Goal: Task Accomplishment & Management: Manage account settings

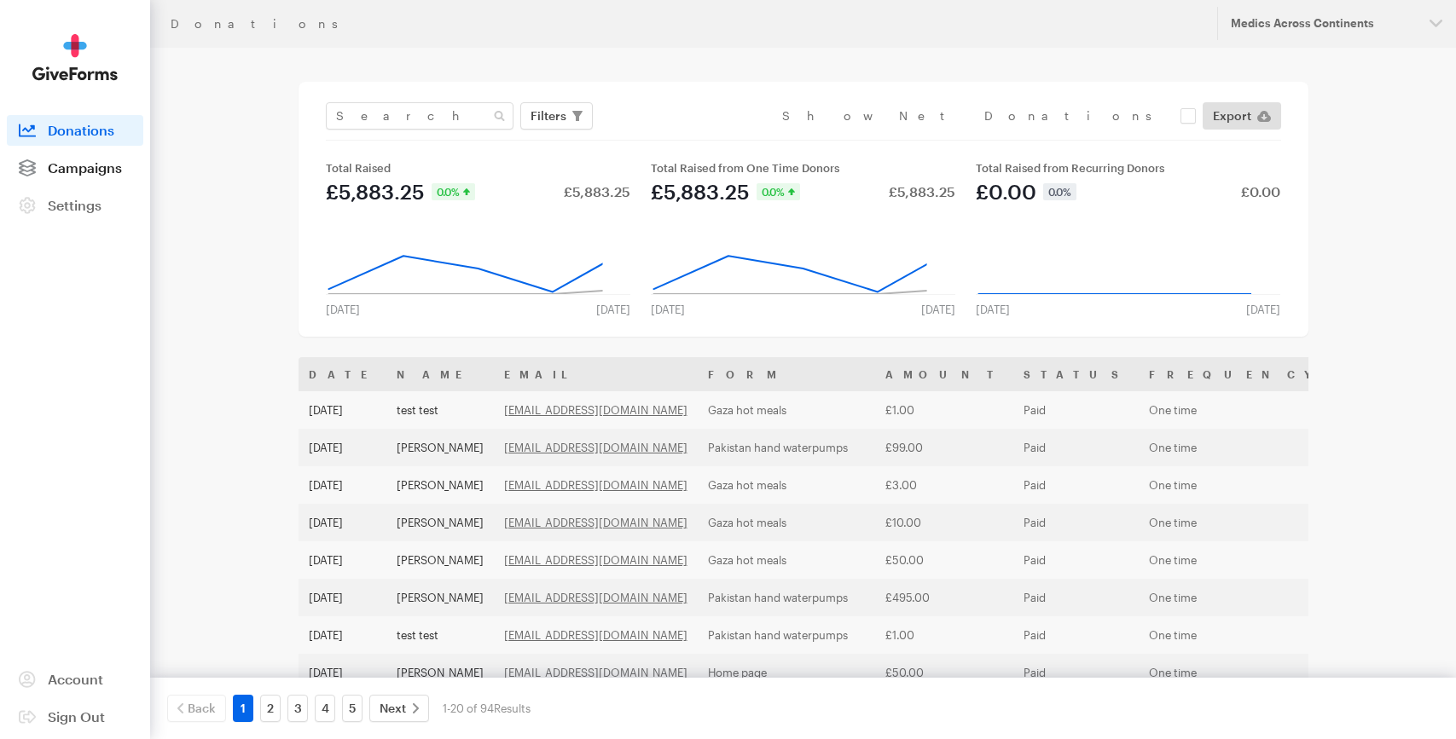
click at [109, 164] on span "Campaigns" at bounding box center [85, 167] width 74 height 16
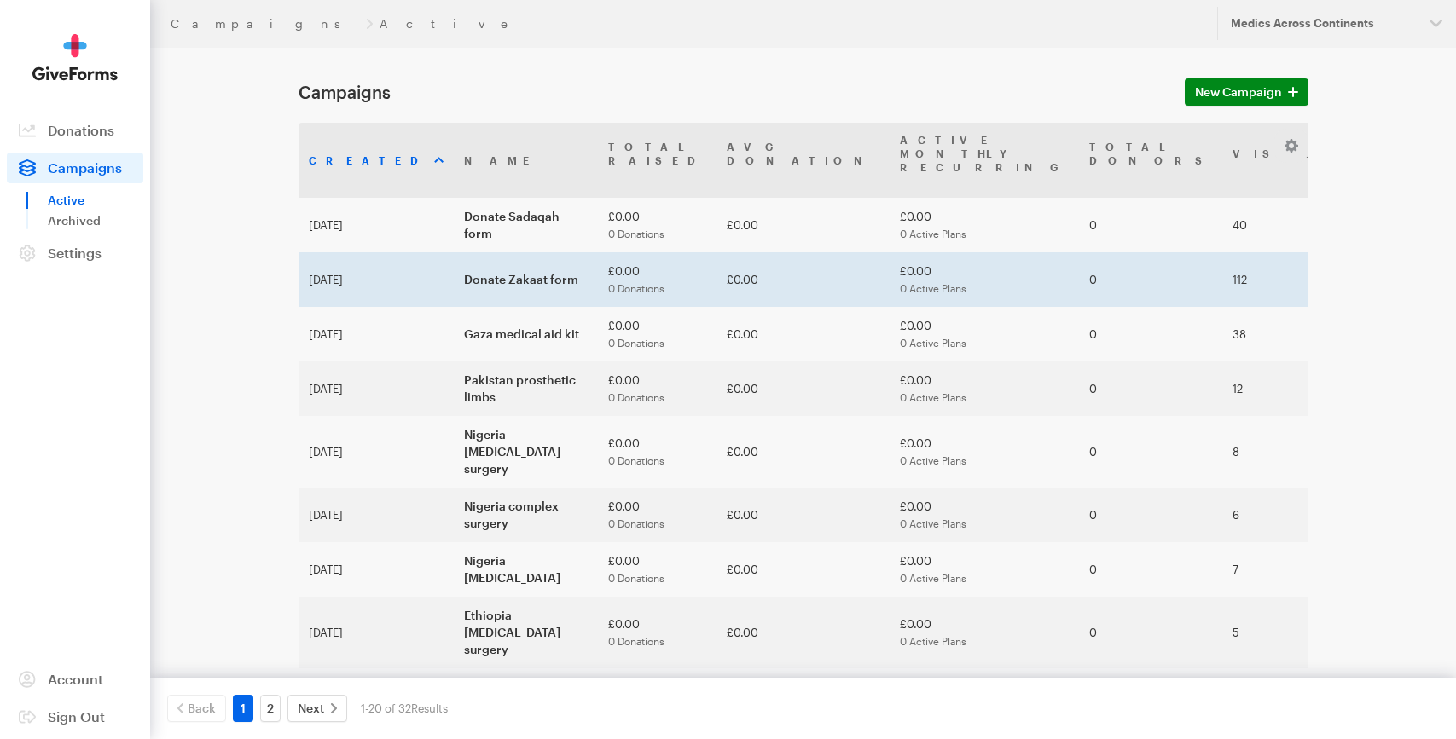
click at [454, 262] on td "Donate Zakaat form" at bounding box center [526, 279] width 144 height 55
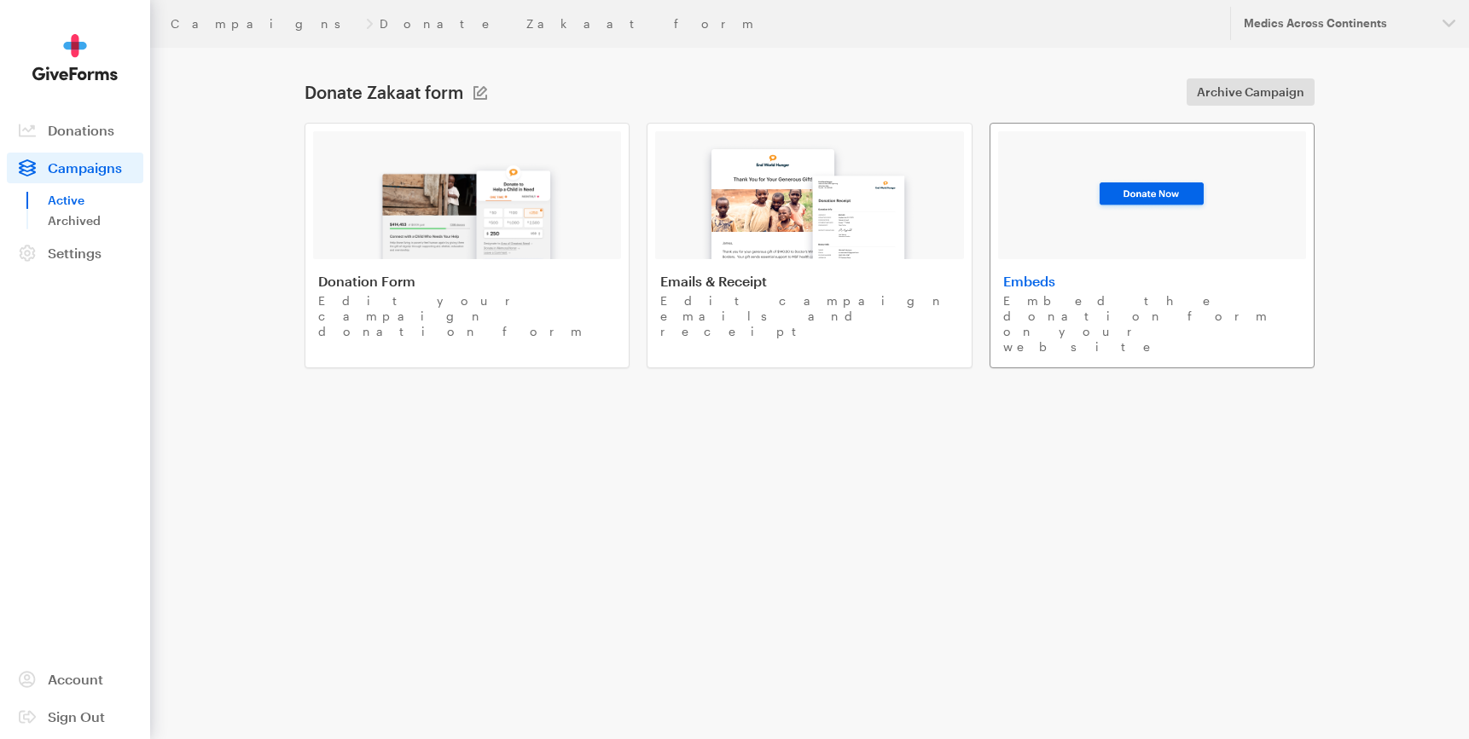
click at [1050, 260] on link "Embeds Embed the donation form on your website" at bounding box center [1151, 246] width 325 height 246
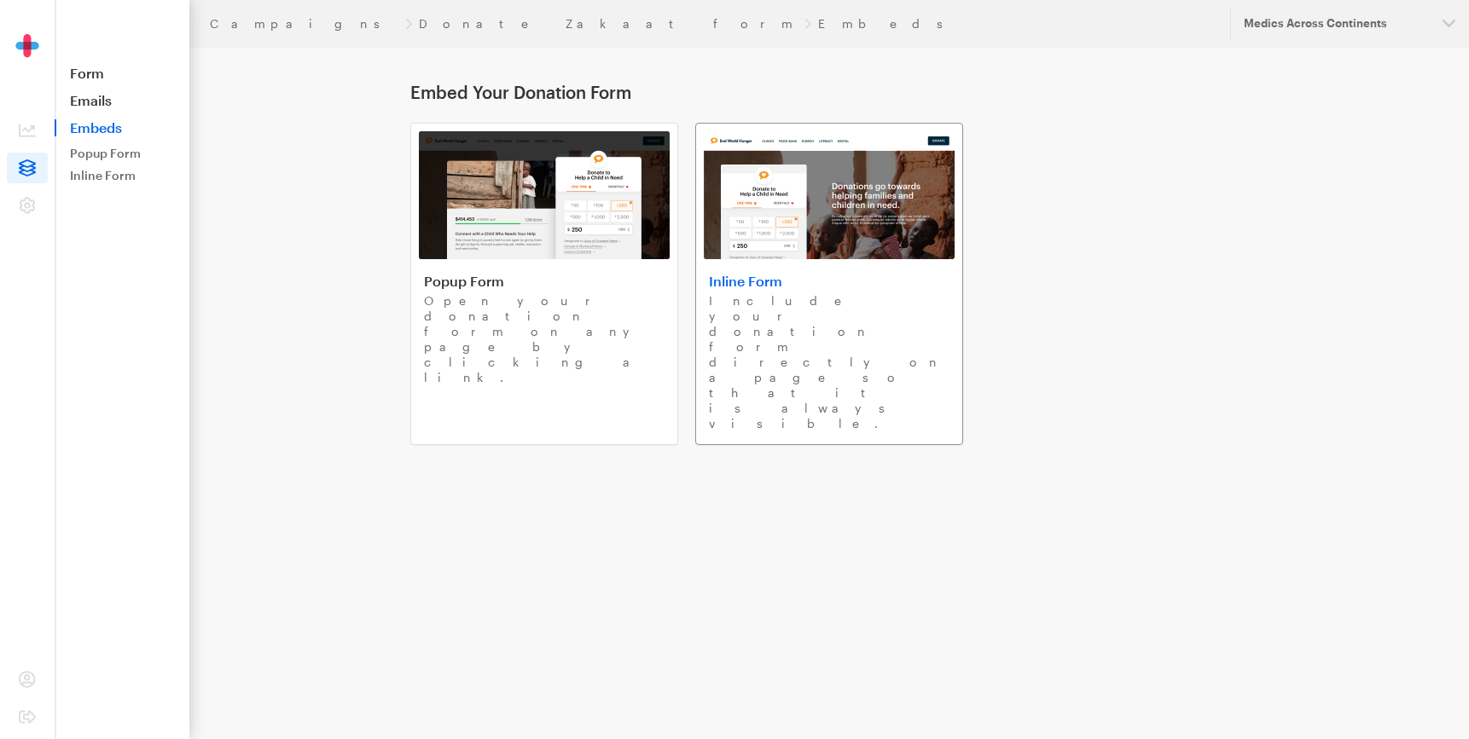
click at [734, 290] on div "Inline Form Include your donation form directly on a page so that it is always …" at bounding box center [829, 352] width 241 height 159
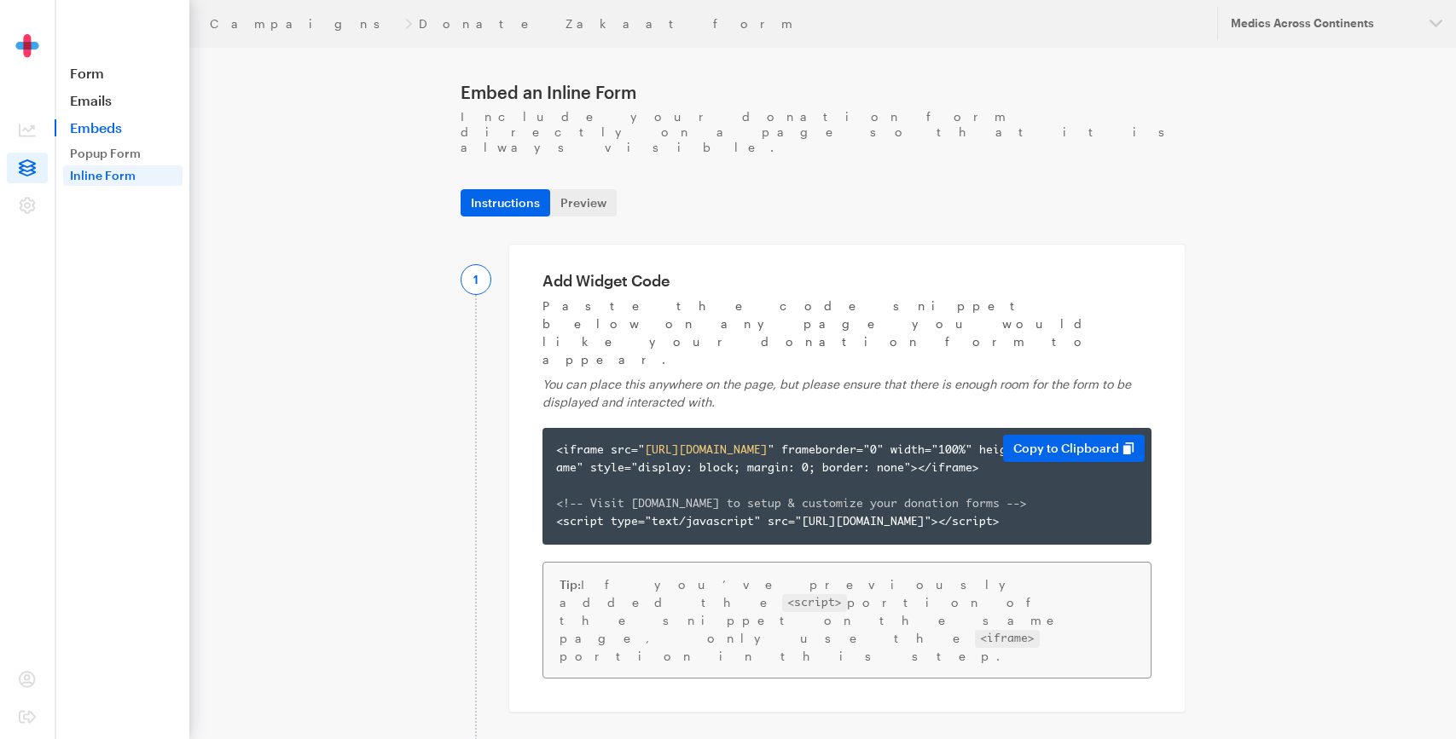
click at [722, 442] on div "<iframe src=" https://app.giveforms.com/forms/medicsacorg1/Zakaat " frameborder…" at bounding box center [847, 487] width 582 height 90
copy div "<iframe src=" https://app.giveforms.com/forms/medicsacorg1/Zakaat " frameborder…"
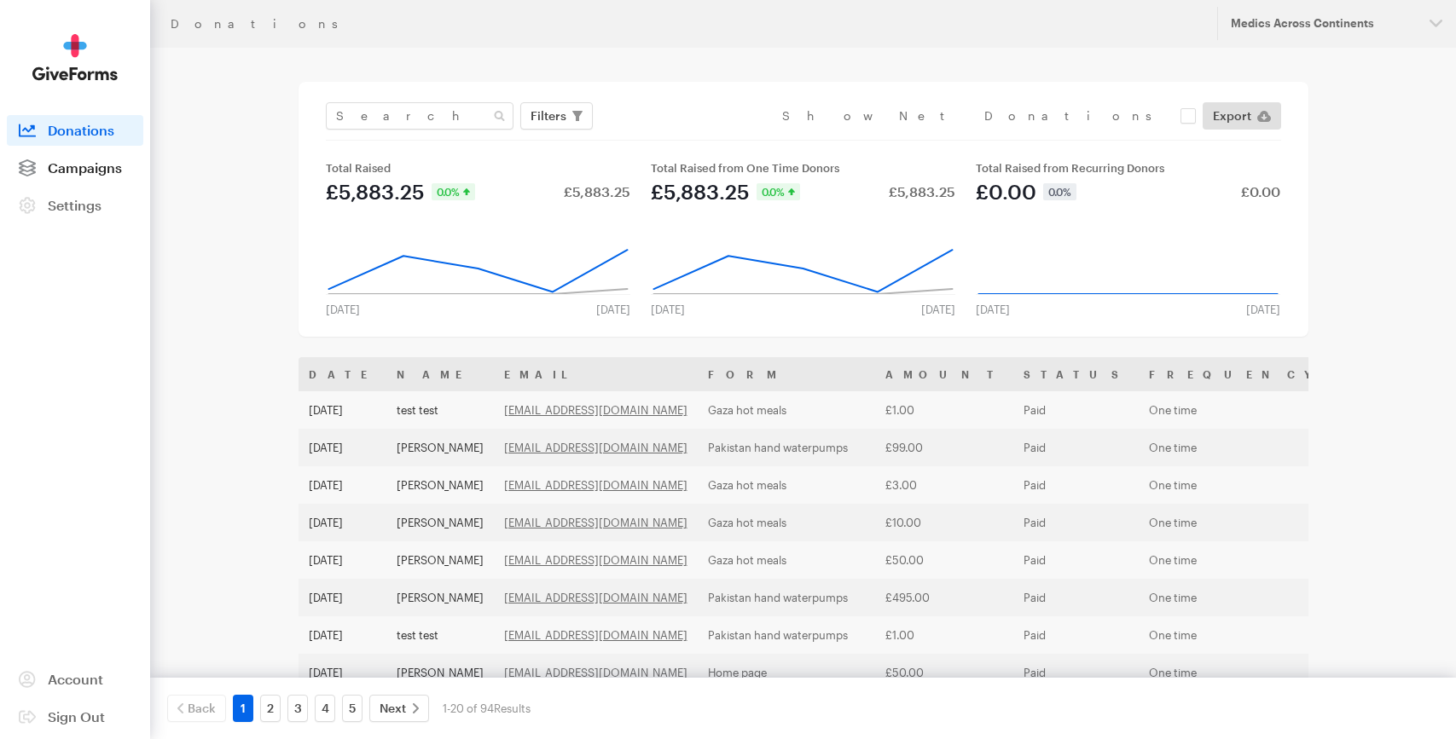
click at [96, 181] on link "Campaigns" at bounding box center [75, 168] width 136 height 31
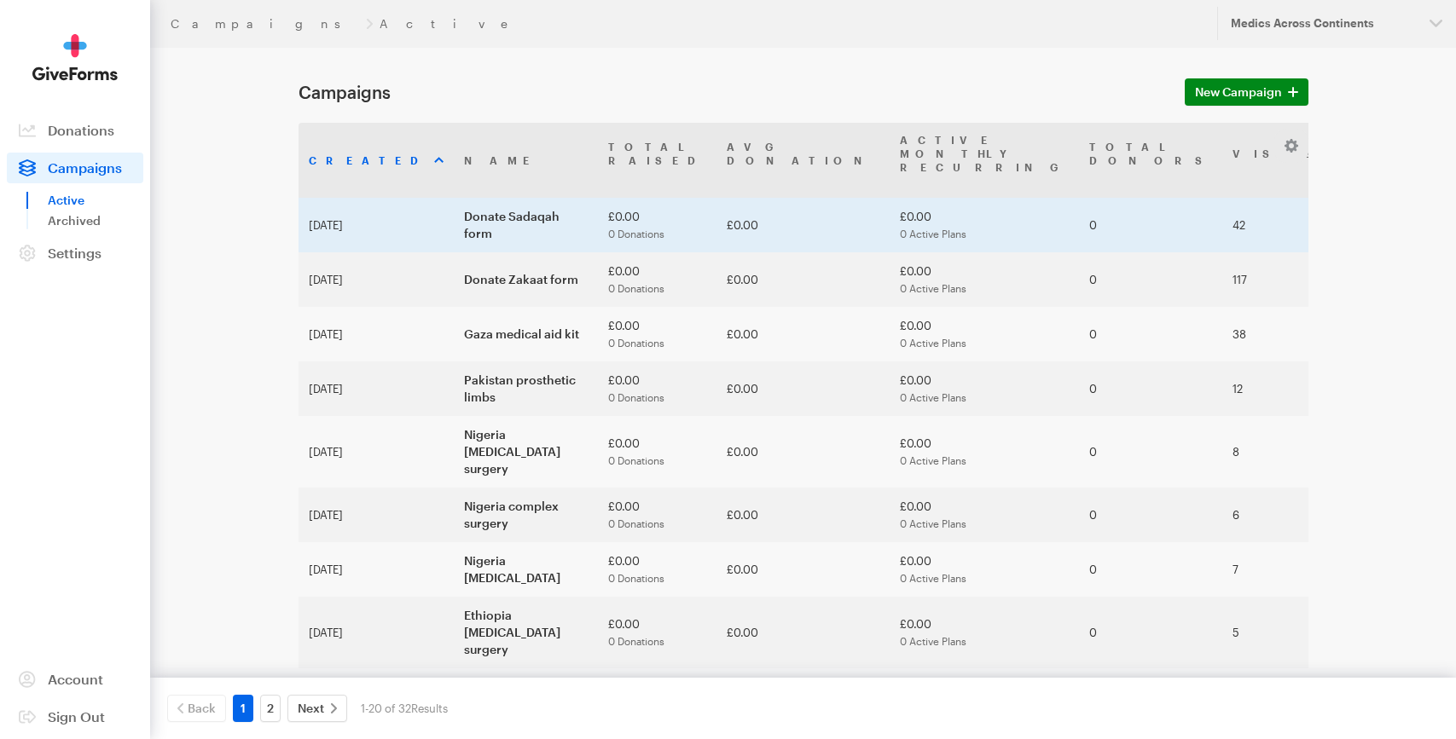
click at [465, 198] on td "Donate Sadaqah form" at bounding box center [526, 225] width 144 height 55
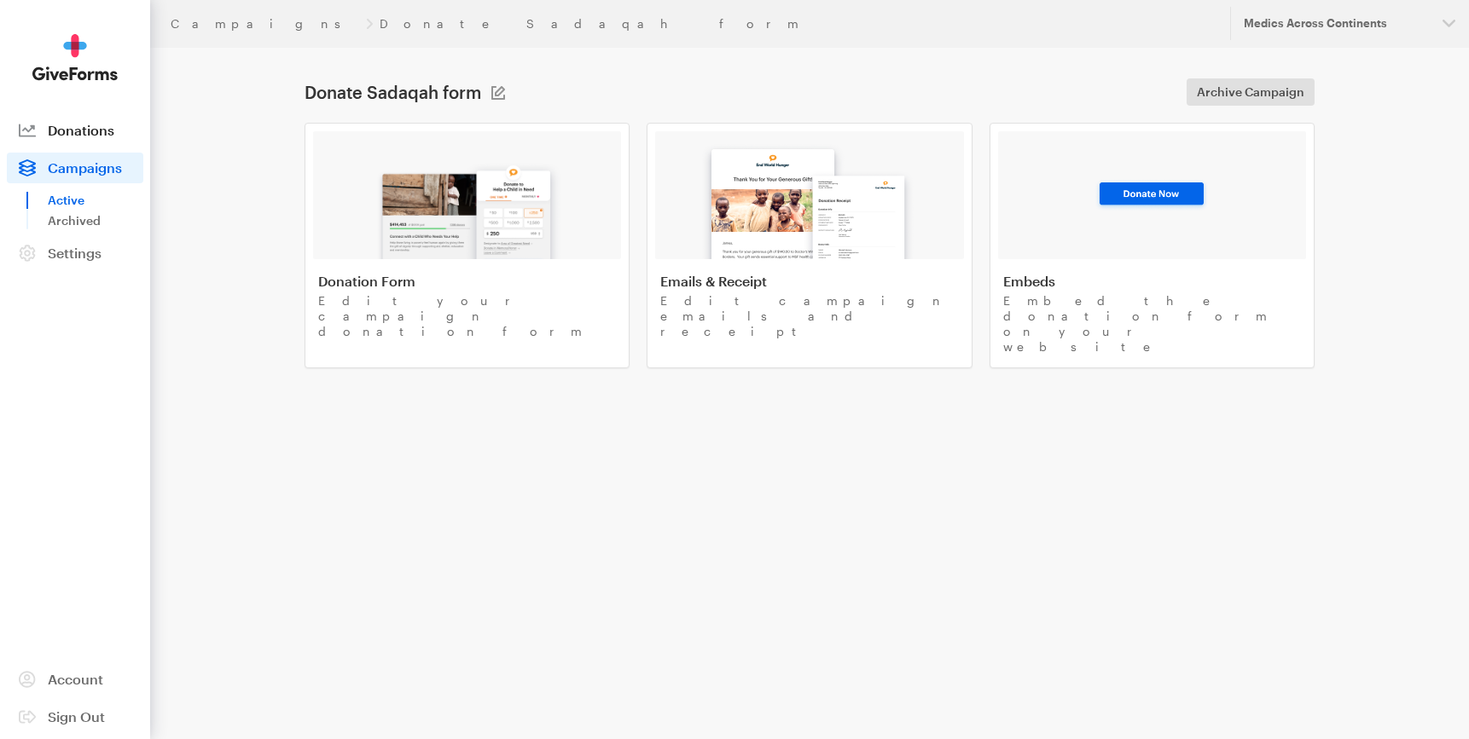
click at [96, 117] on link "Donations" at bounding box center [75, 130] width 136 height 31
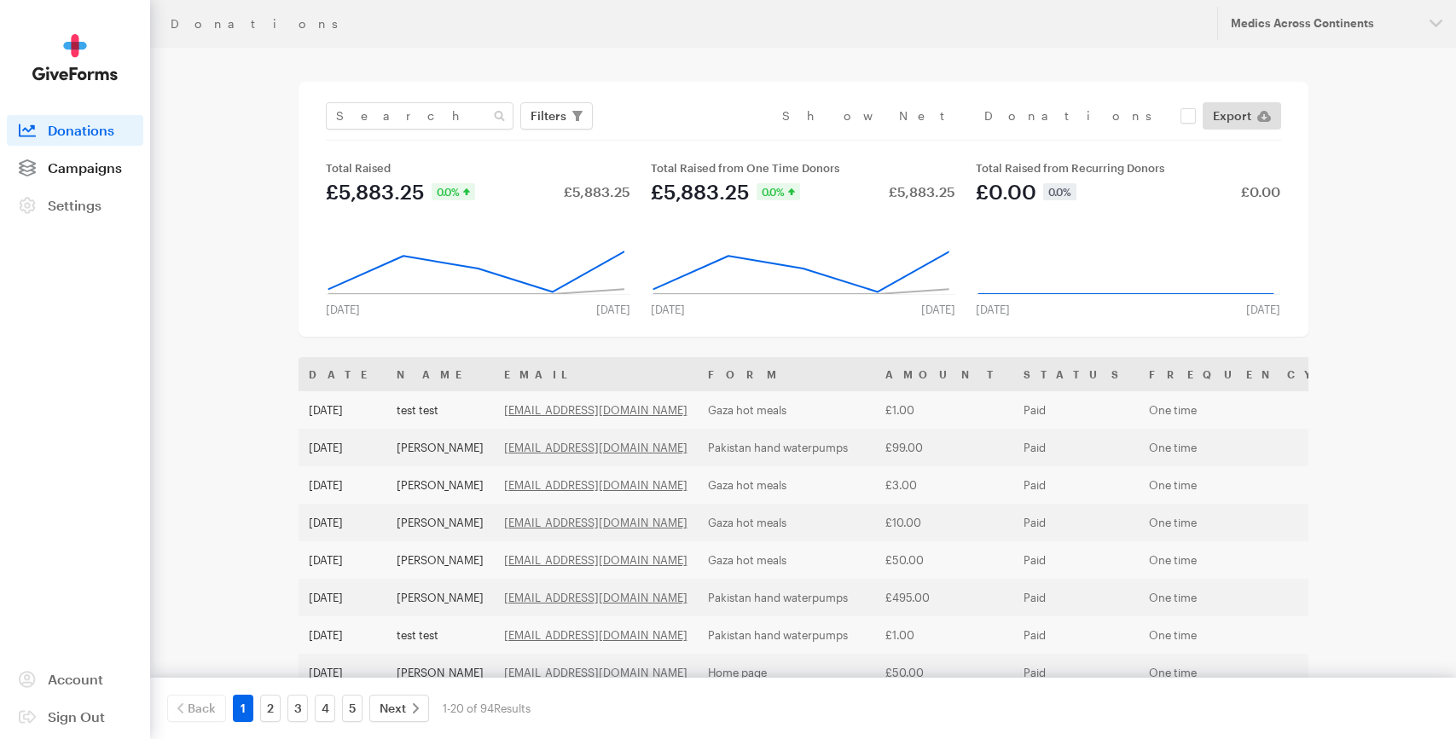
click at [64, 162] on span "Campaigns" at bounding box center [85, 167] width 74 height 16
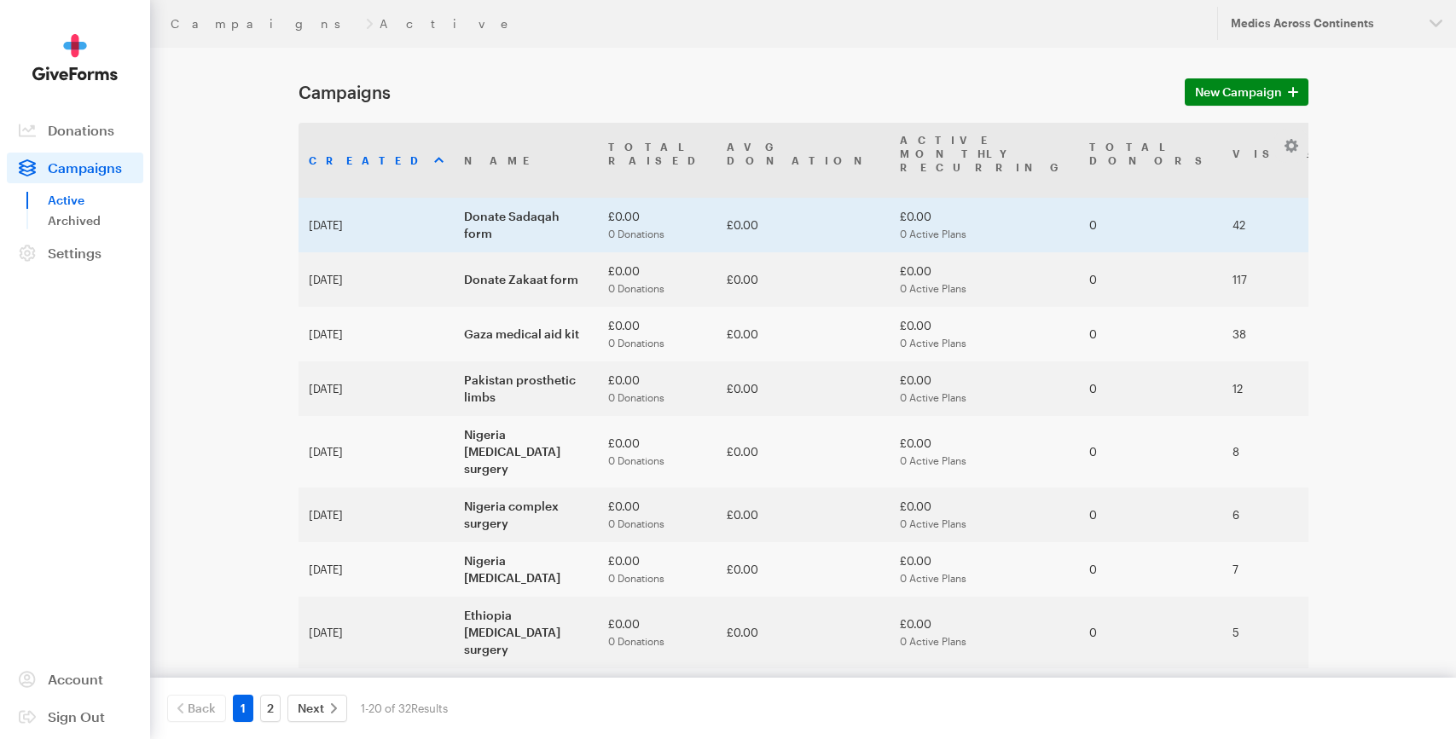
click at [454, 211] on td "Donate Sadaqah form" at bounding box center [526, 225] width 144 height 55
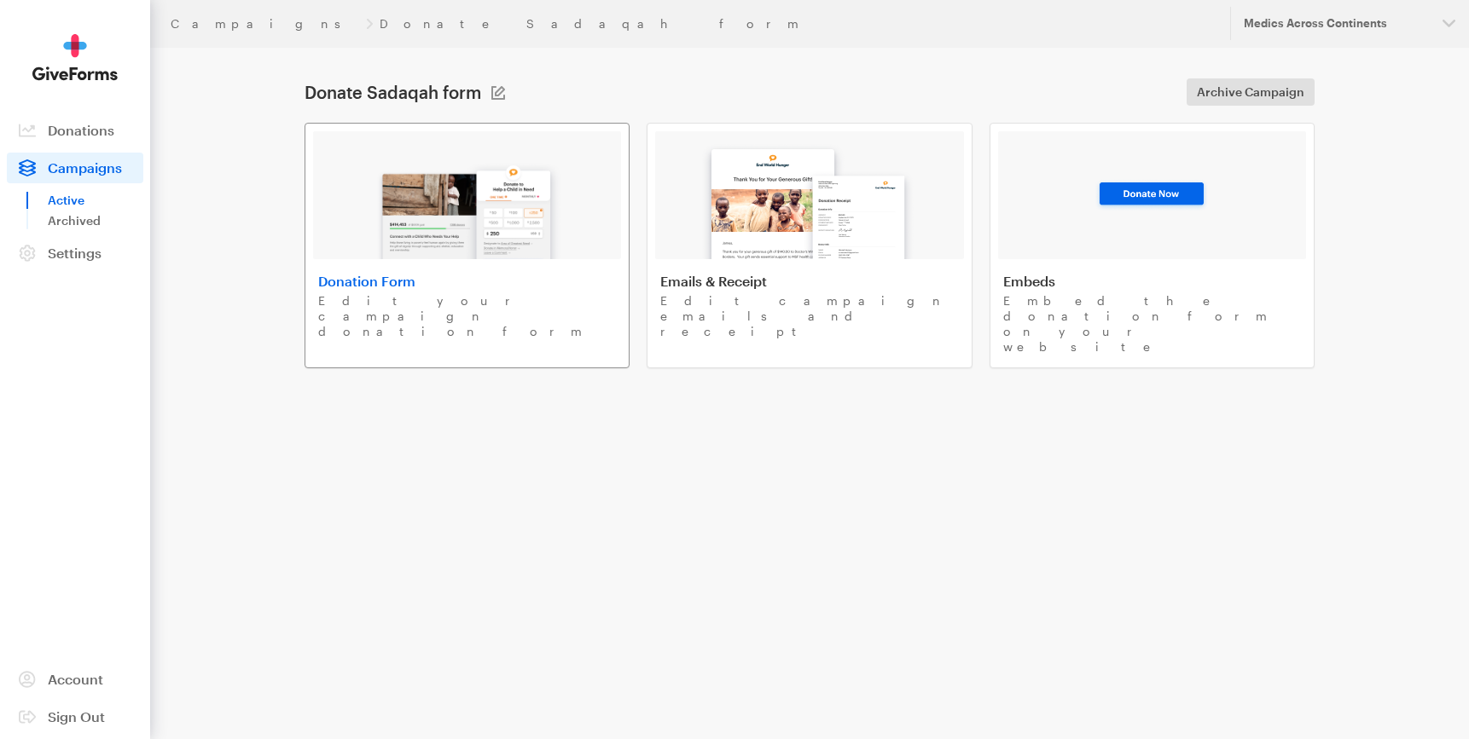
click at [385, 277] on h4 "Donation Form" at bounding box center [467, 281] width 298 height 17
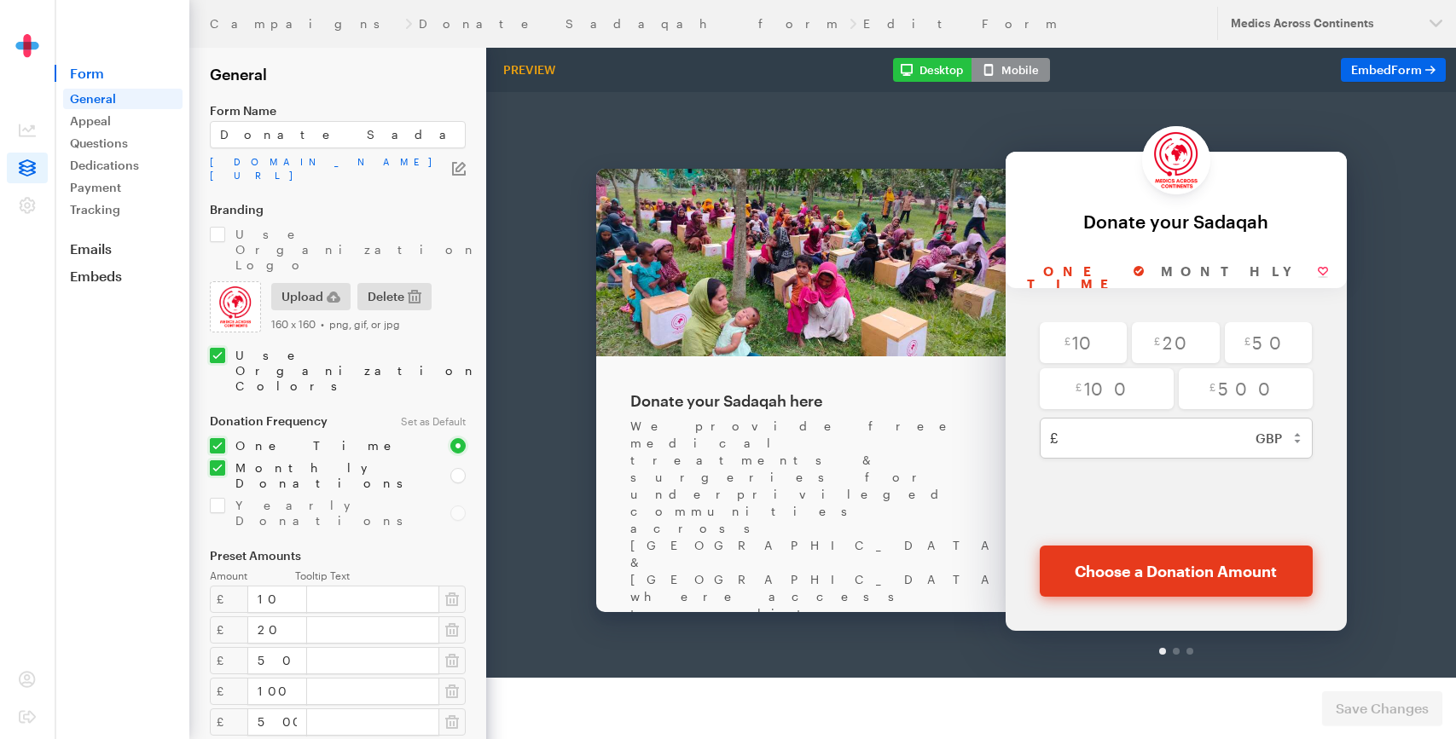
click at [456, 162] on icon "button" at bounding box center [459, 169] width 14 height 14
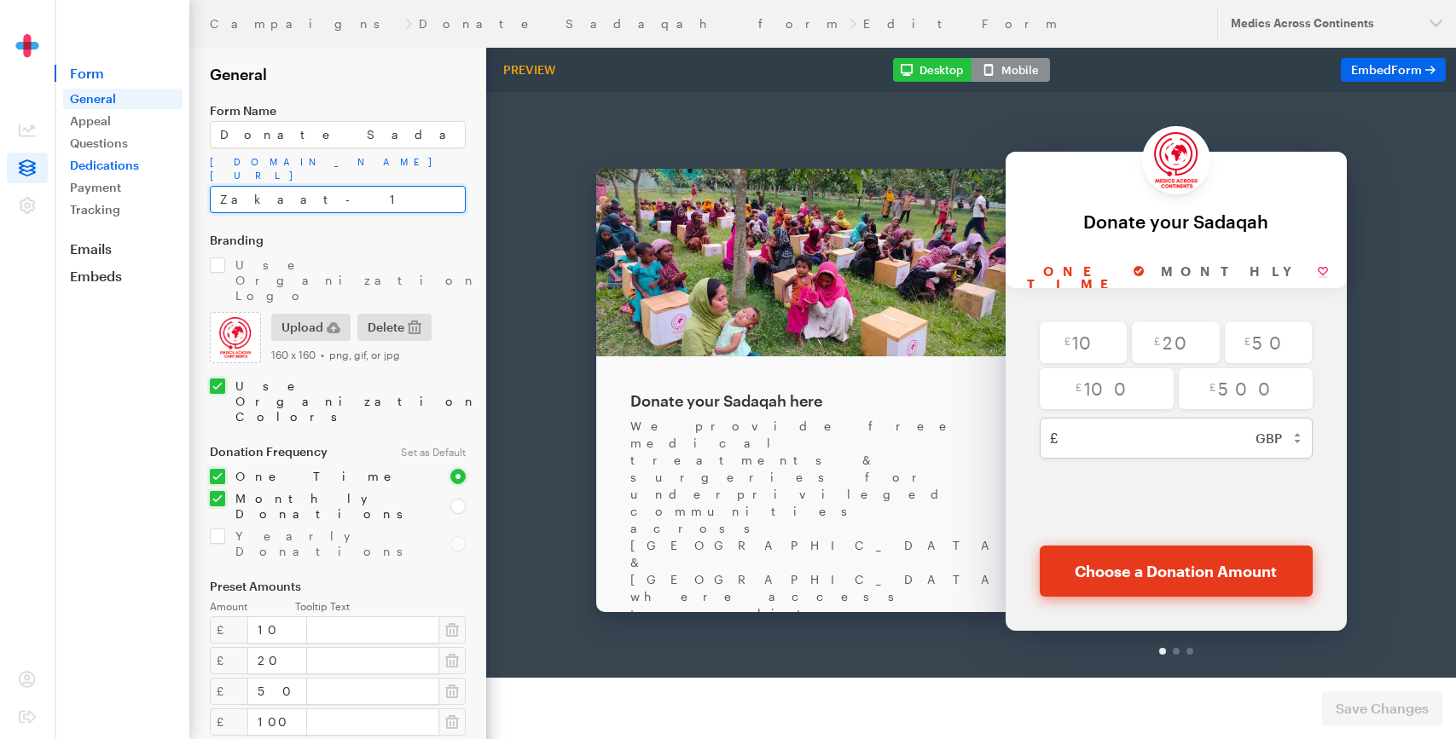
drag, startPoint x: 327, startPoint y: 195, endPoint x: 116, endPoint y: 159, distance: 213.7
click at [116, 159] on div "Campaigns Donate Sadaqah form Edit Form Updates Support Medics Across Continent…" at bounding box center [728, 571] width 1456 height 1142
type input "Sadaqah"
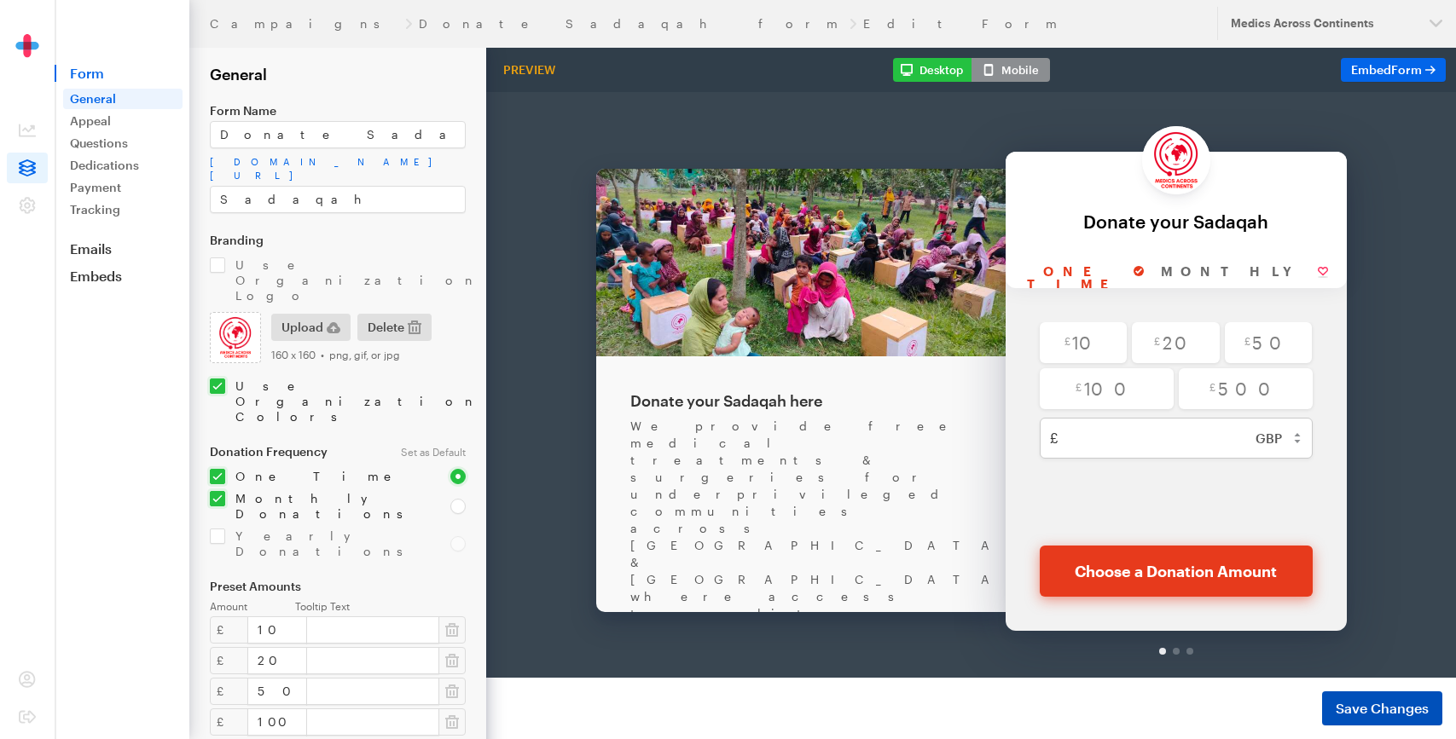
click at [1352, 719] on button "Save Changes" at bounding box center [1382, 709] width 120 height 34
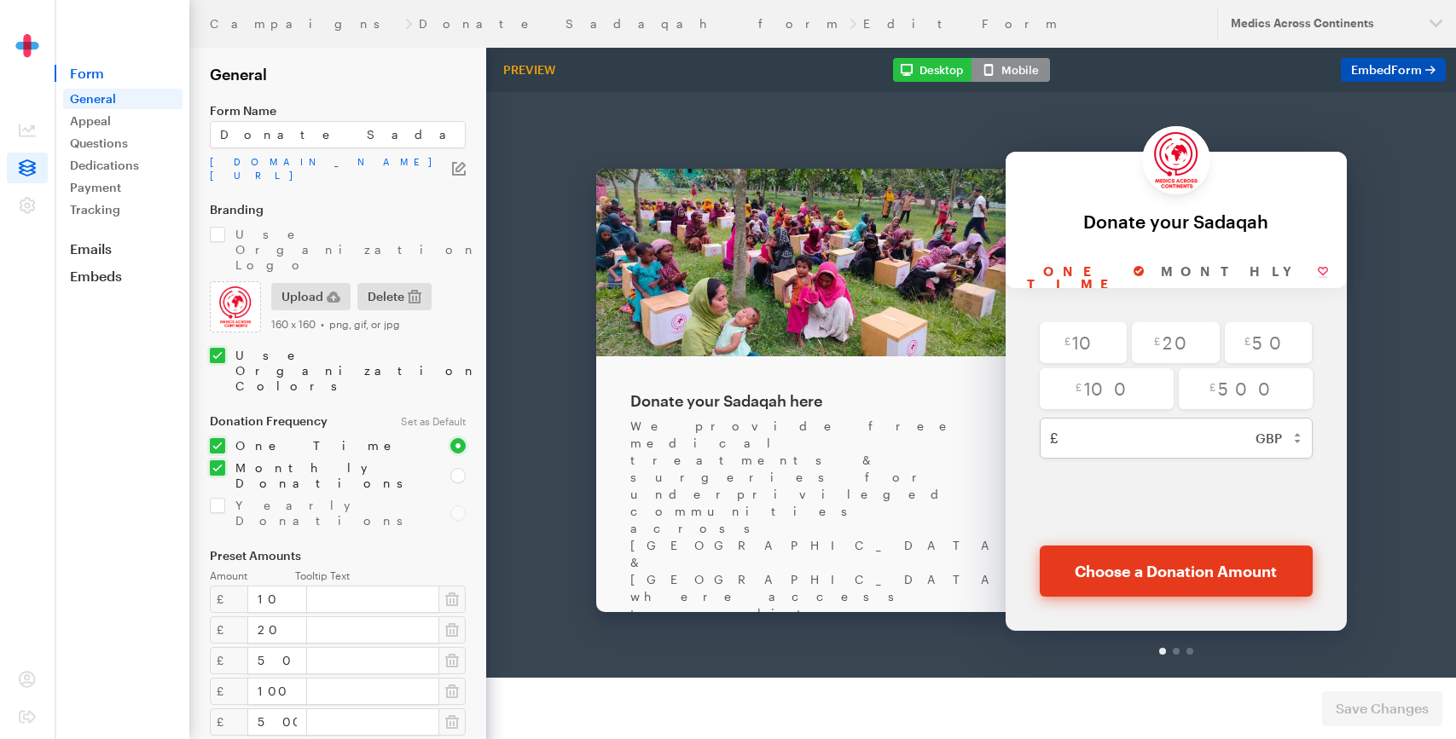
click at [1372, 76] on span "Embed Form" at bounding box center [1386, 69] width 71 height 14
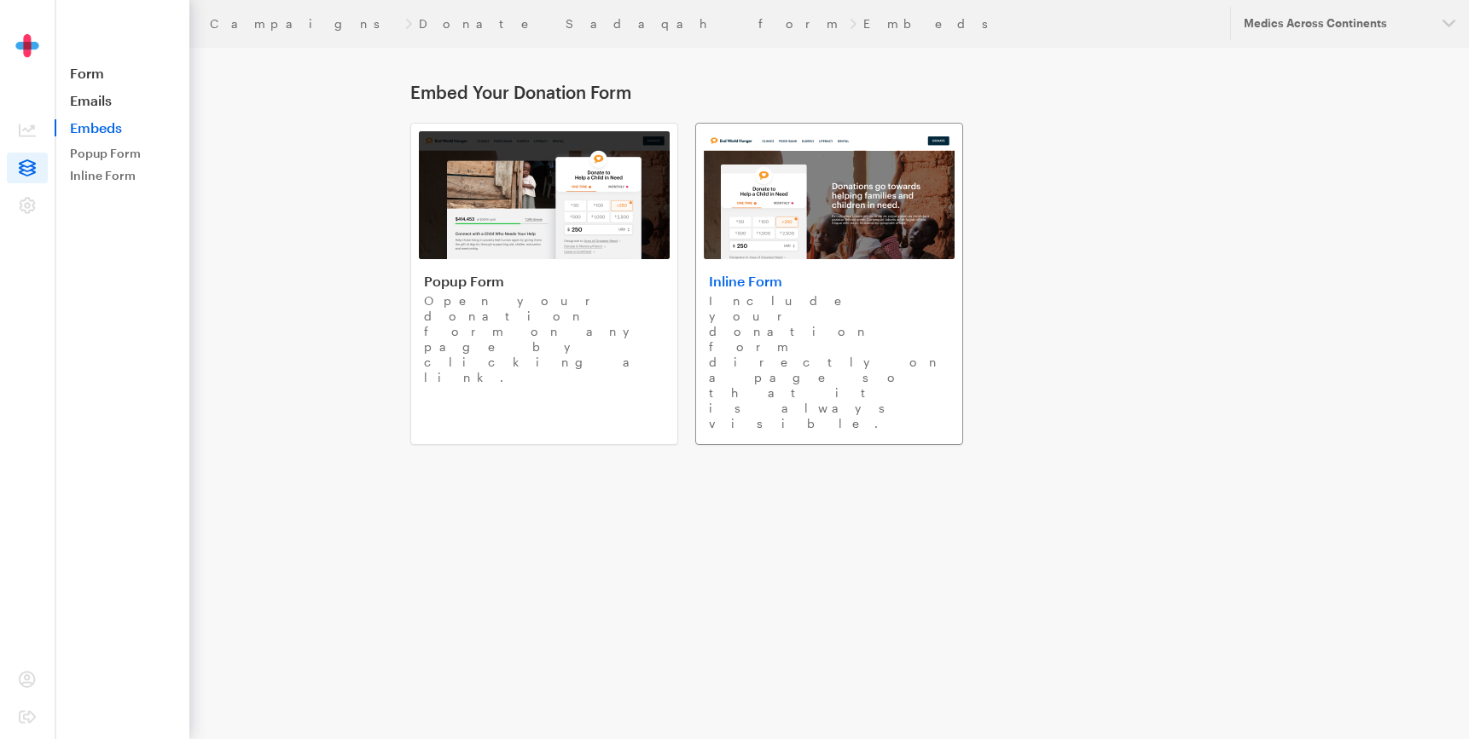
click at [768, 295] on p "Include your donation form directly on a page so that it is always visible." at bounding box center [829, 362] width 241 height 138
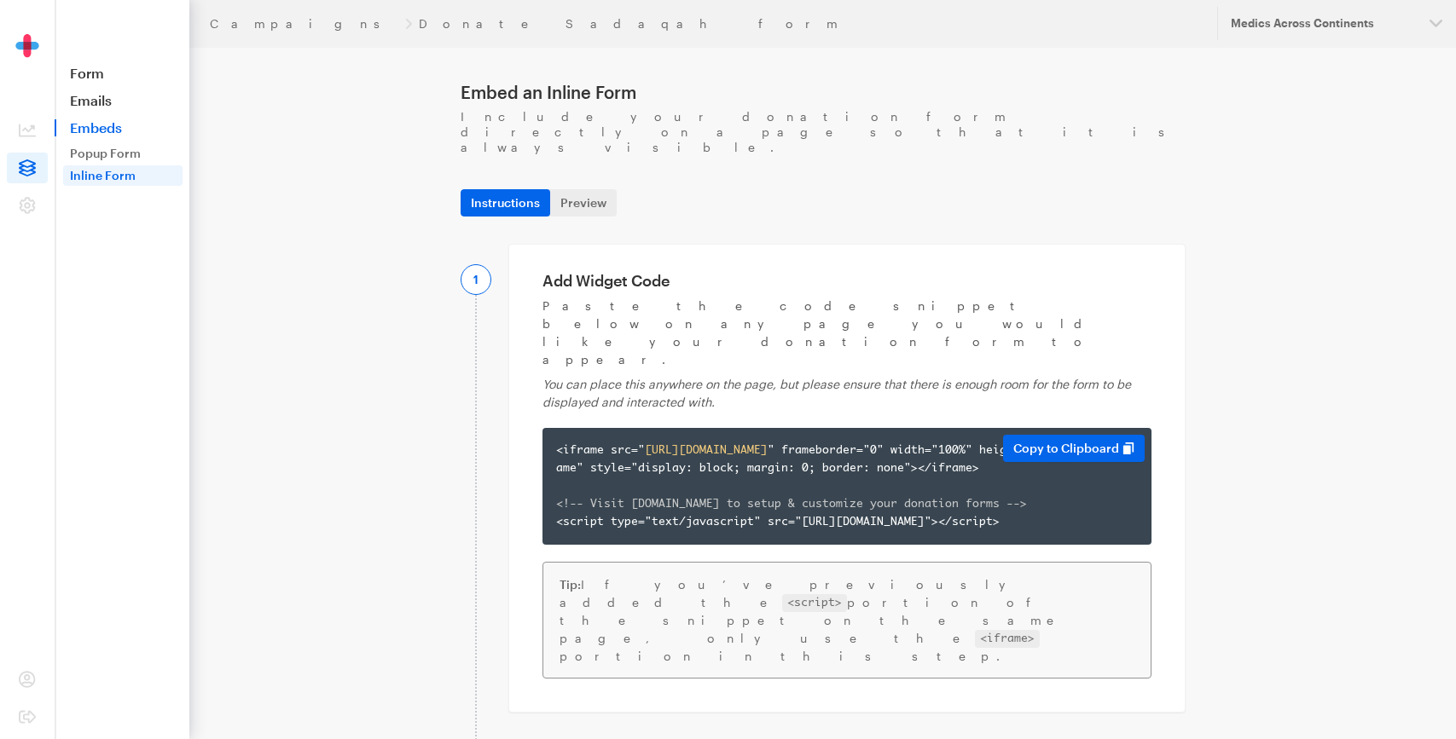
click at [688, 442] on div "<iframe src=" https://app.giveforms.com/forms/medicsacorg1/Sadaqah " frameborde…" at bounding box center [847, 487] width 582 height 90
copy div "<iframe src=" https://app.giveforms.com/forms/medicsacorg1/Sadaqah " frameborde…"
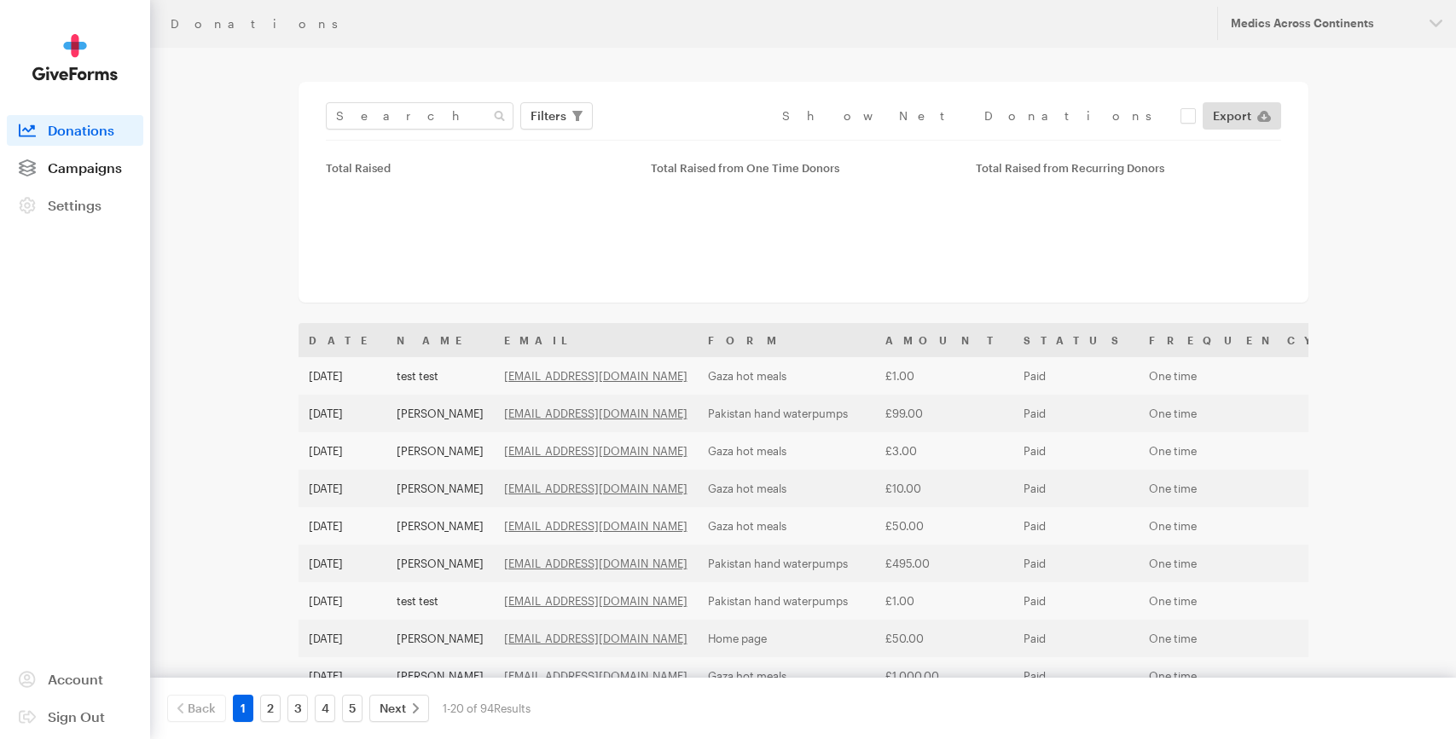
click at [109, 181] on link "Campaigns" at bounding box center [75, 168] width 136 height 31
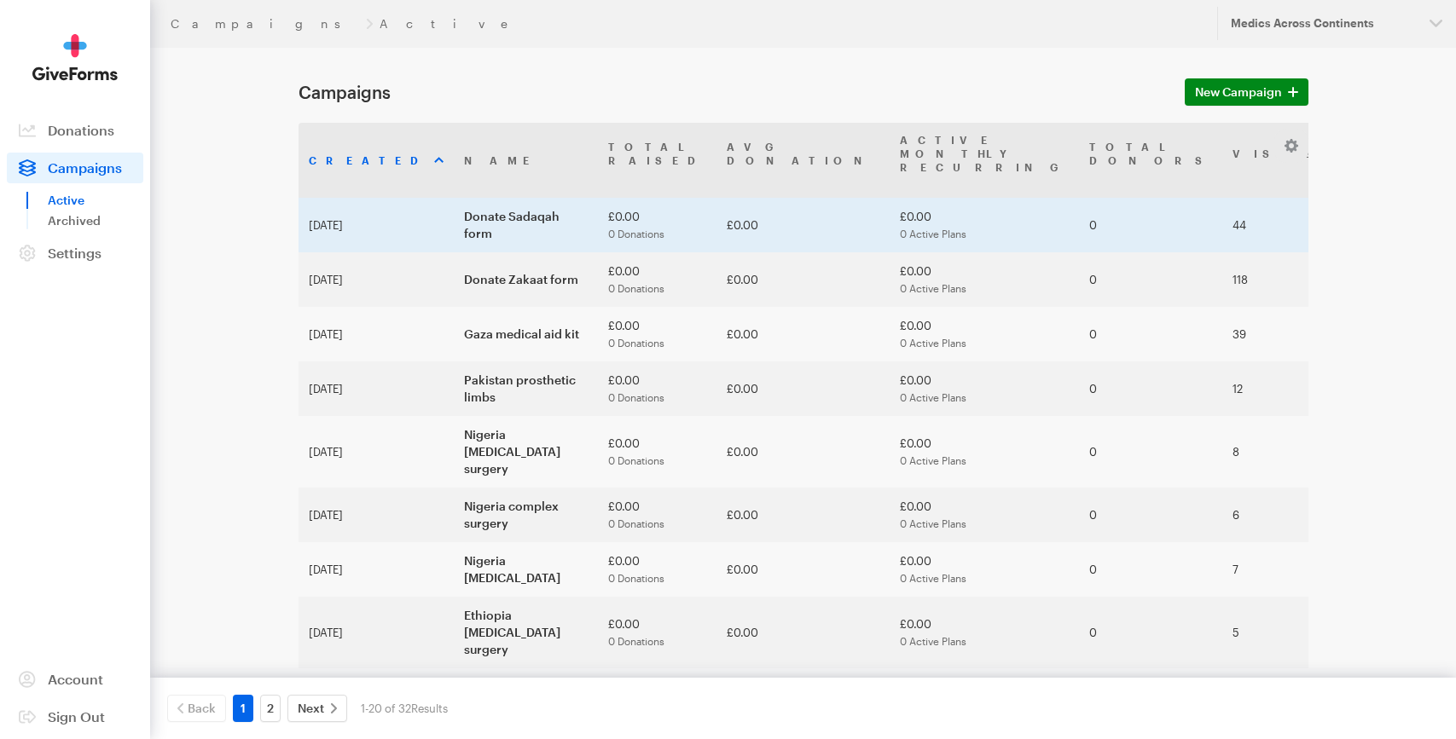
click at [495, 215] on td "Donate Sadaqah form" at bounding box center [526, 225] width 144 height 55
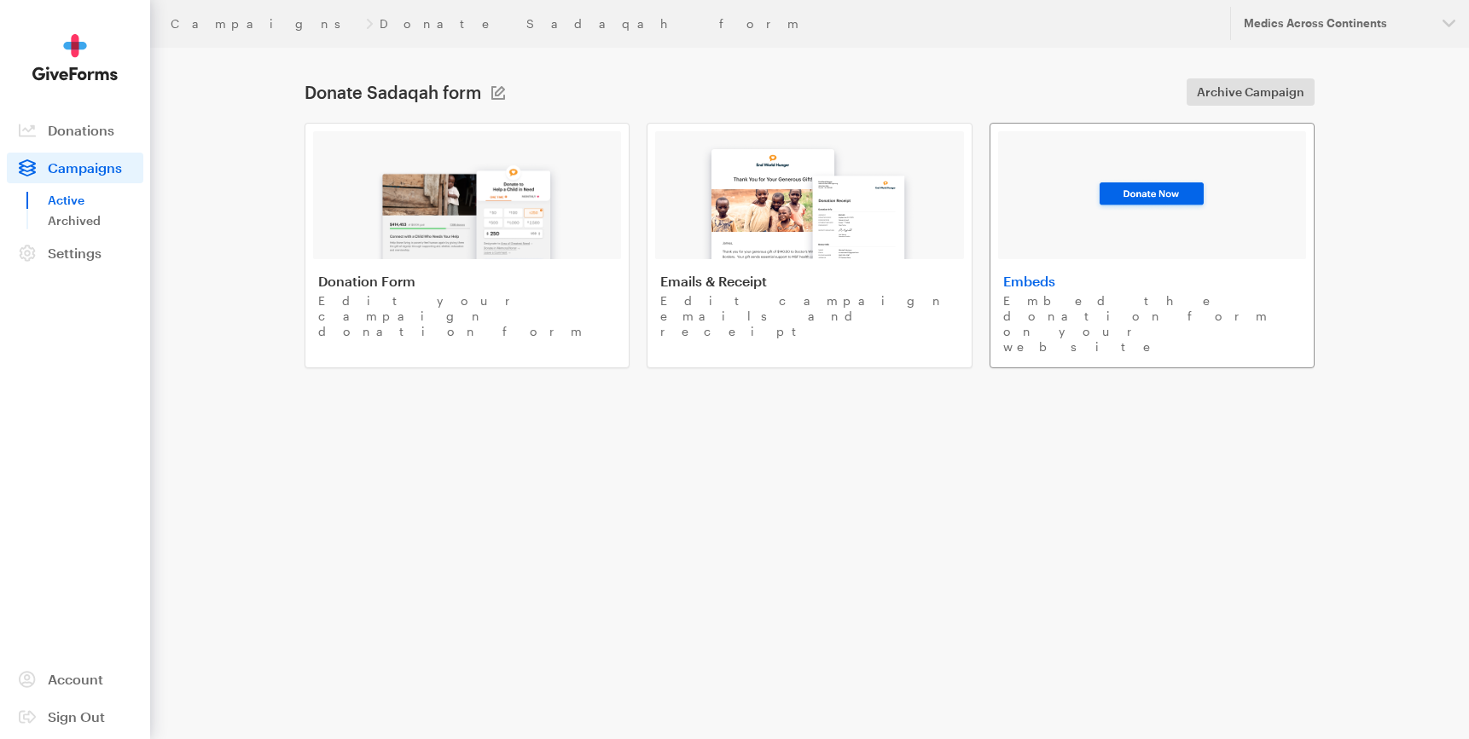
click at [1220, 281] on h4 "Embeds" at bounding box center [1152, 281] width 298 height 17
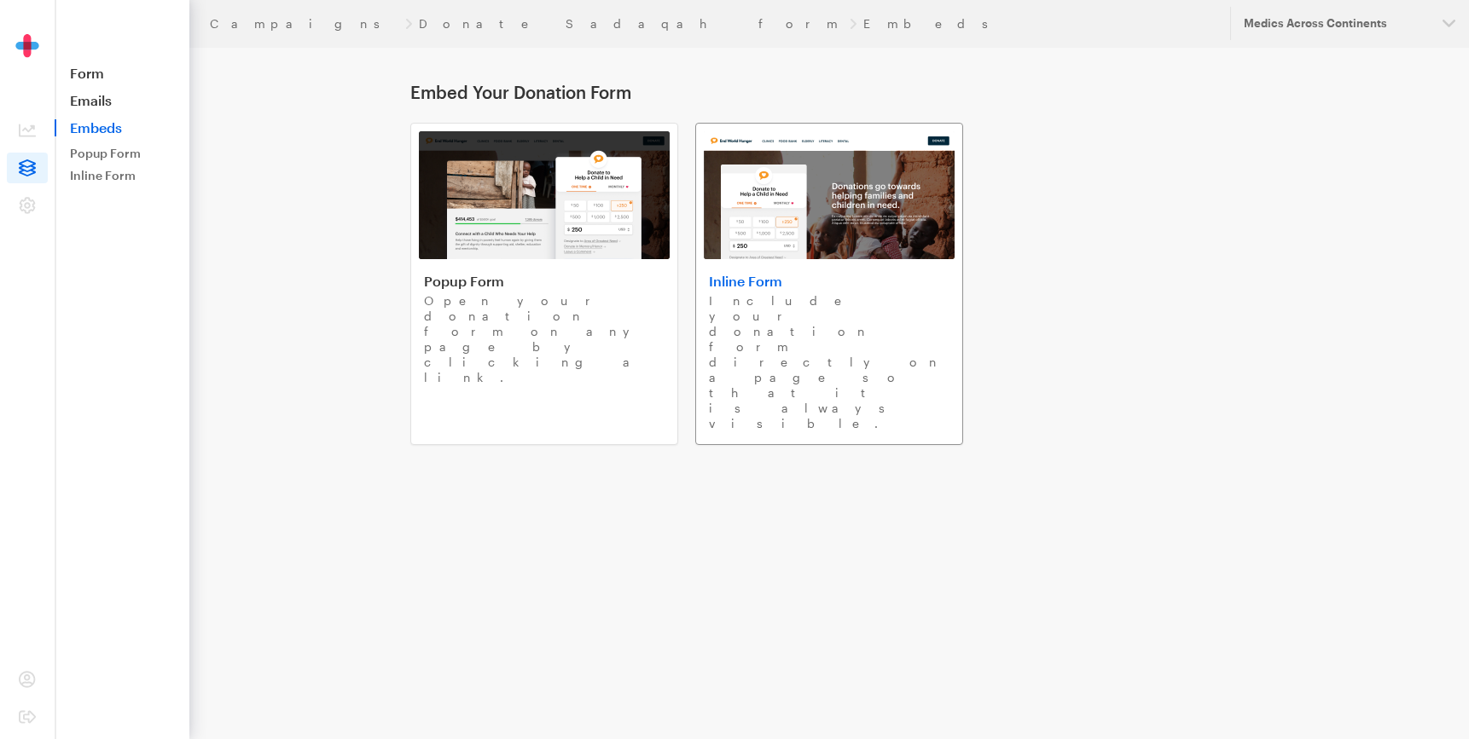
click at [717, 279] on h4 "Inline Form" at bounding box center [829, 281] width 241 height 17
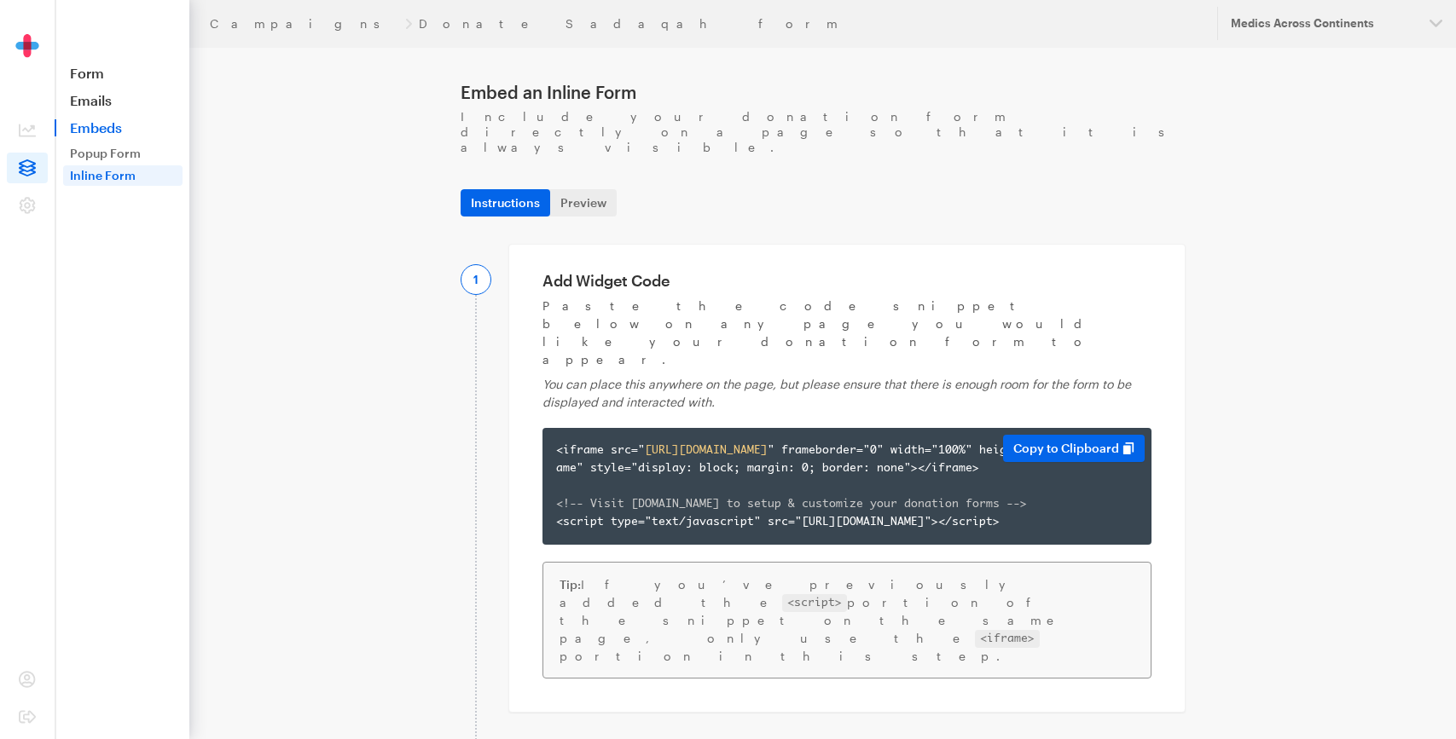
click at [612, 442] on div "<iframe src=" https://app.giveforms.com/forms/medicsacorg1/Sadaqah " frameborde…" at bounding box center [847, 487] width 582 height 90
copy div "<iframe src=" https://app.giveforms.com/forms/medicsacorg1/Sadaqah " frameborde…"
click at [88, 156] on link "Popup Form" at bounding box center [122, 153] width 119 height 20
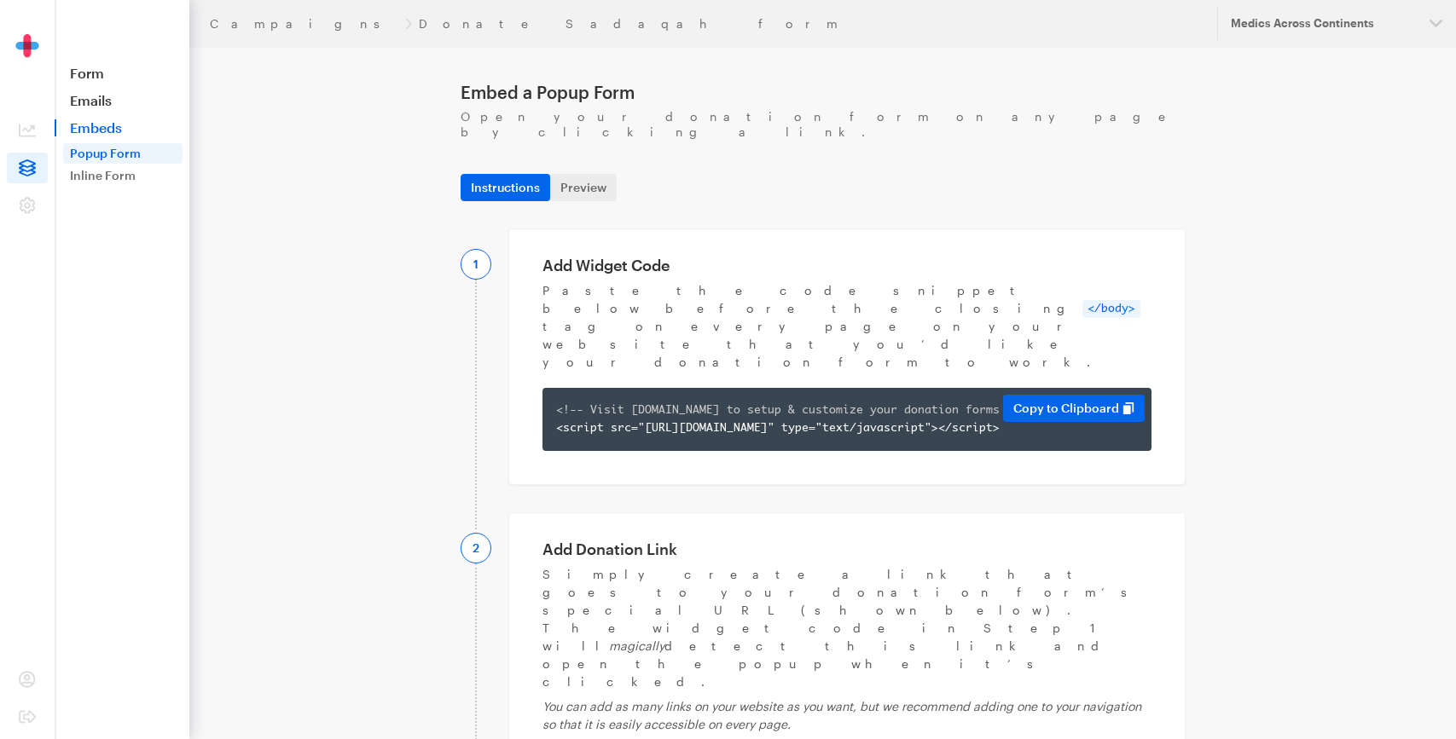
click at [629, 388] on div "<!-- Visit app.giveforms.com to setup & customize your donation forms --> <scri…" at bounding box center [846, 419] width 609 height 63
click at [629, 402] on div "<!-- Visit app.giveforms.com to setup & customize your donation forms --> <scri…" at bounding box center [847, 420] width 582 height 36
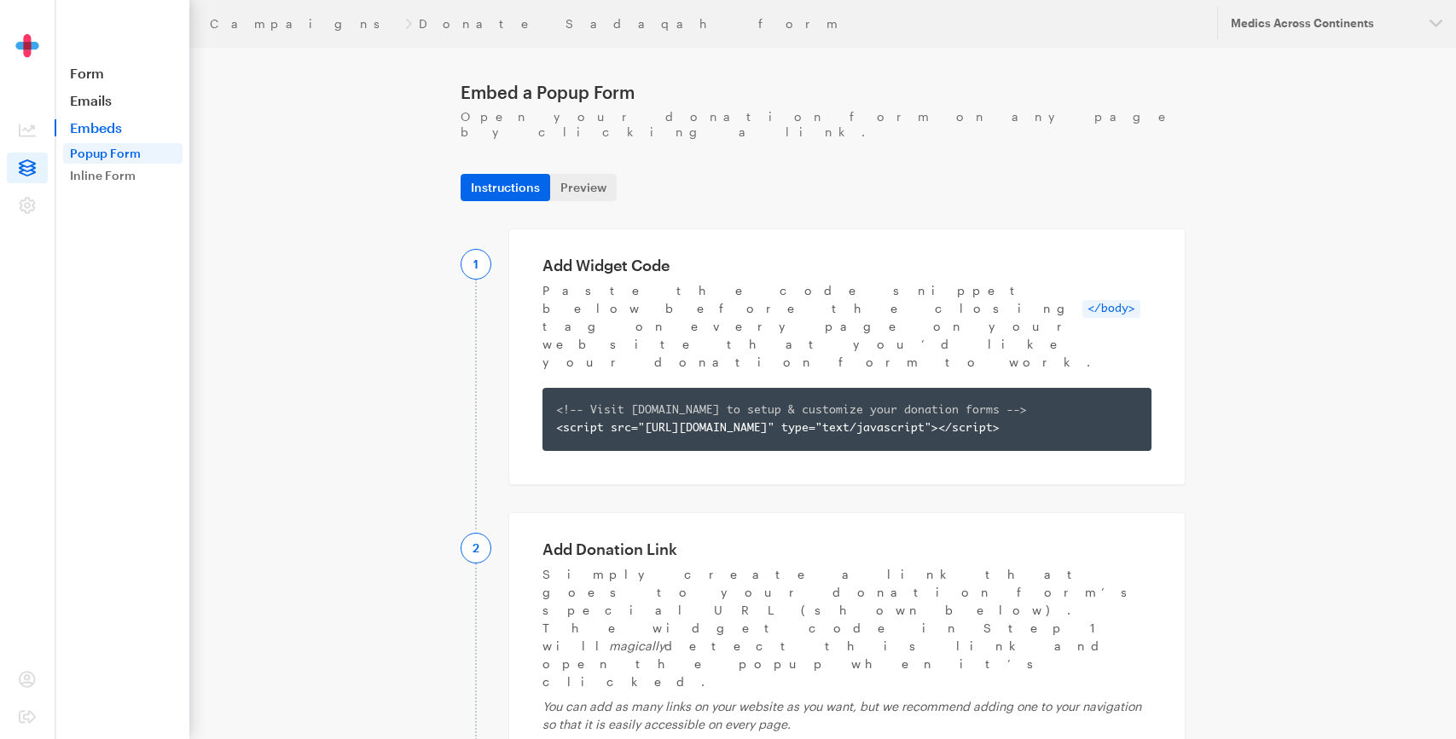
copy div "https://app.giveforms.com/forms/medicsacorg1/Sadaqah?gf-type=popup"
drag, startPoint x: 556, startPoint y: 357, endPoint x: 623, endPoint y: 372, distance: 68.9
click at [623, 402] on div "<!-- Visit app.giveforms.com to setup & customize your donation forms --> <scri…" at bounding box center [847, 420] width 582 height 36
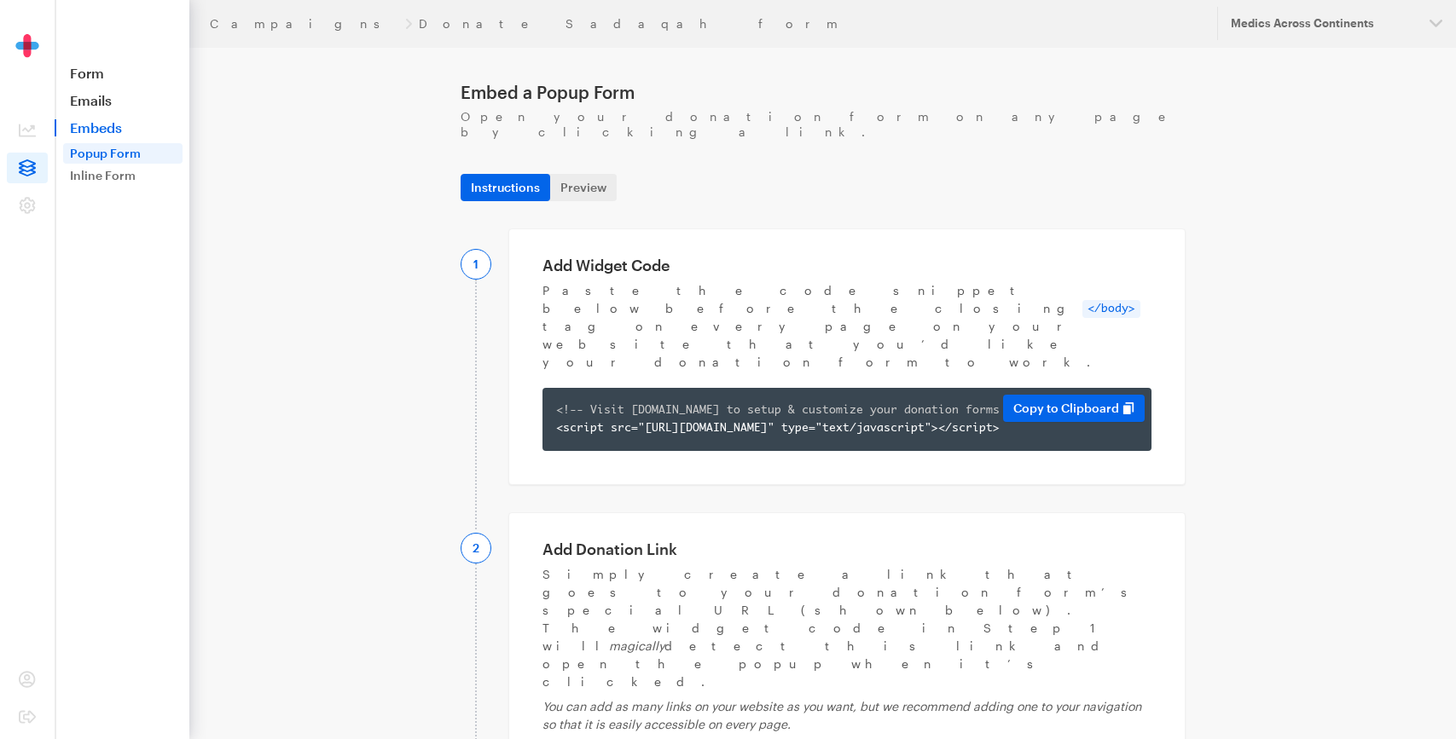
copy div "<script src="https://app.giveforms.com/new/widget-install.js" type="text/javasc…"
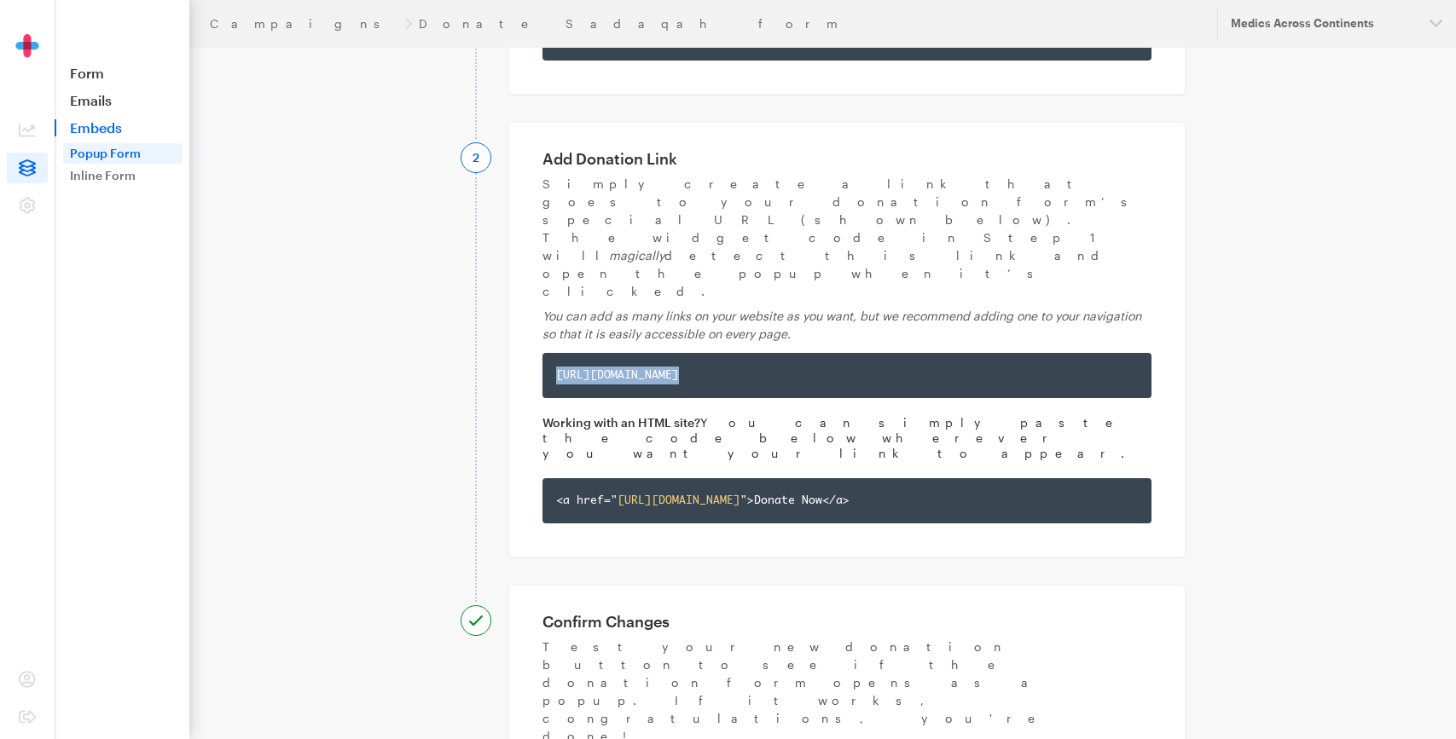
scroll to position [392, 0]
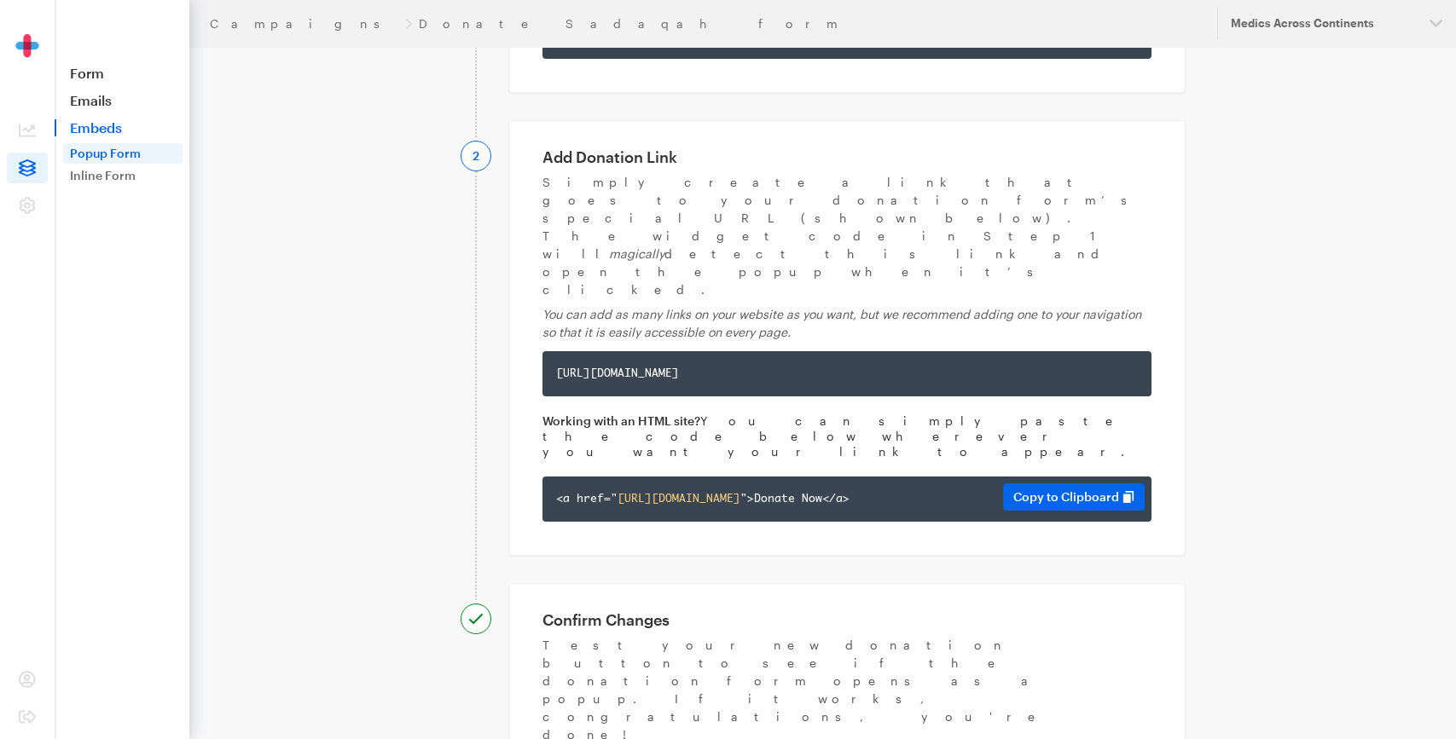
click at [762, 490] on div "<a href=" https://app.giveforms.com/forms/medicsacorg1/Sadaqah?gf-type=popup ">…" at bounding box center [847, 499] width 582 height 18
click at [740, 494] on span "https://app.giveforms.com/forms/medicsacorg1/Sadaqah?gf-type=popup" at bounding box center [678, 499] width 123 height 11
click at [1044, 484] on button "Copy to Clipboard" at bounding box center [1074, 497] width 142 height 27
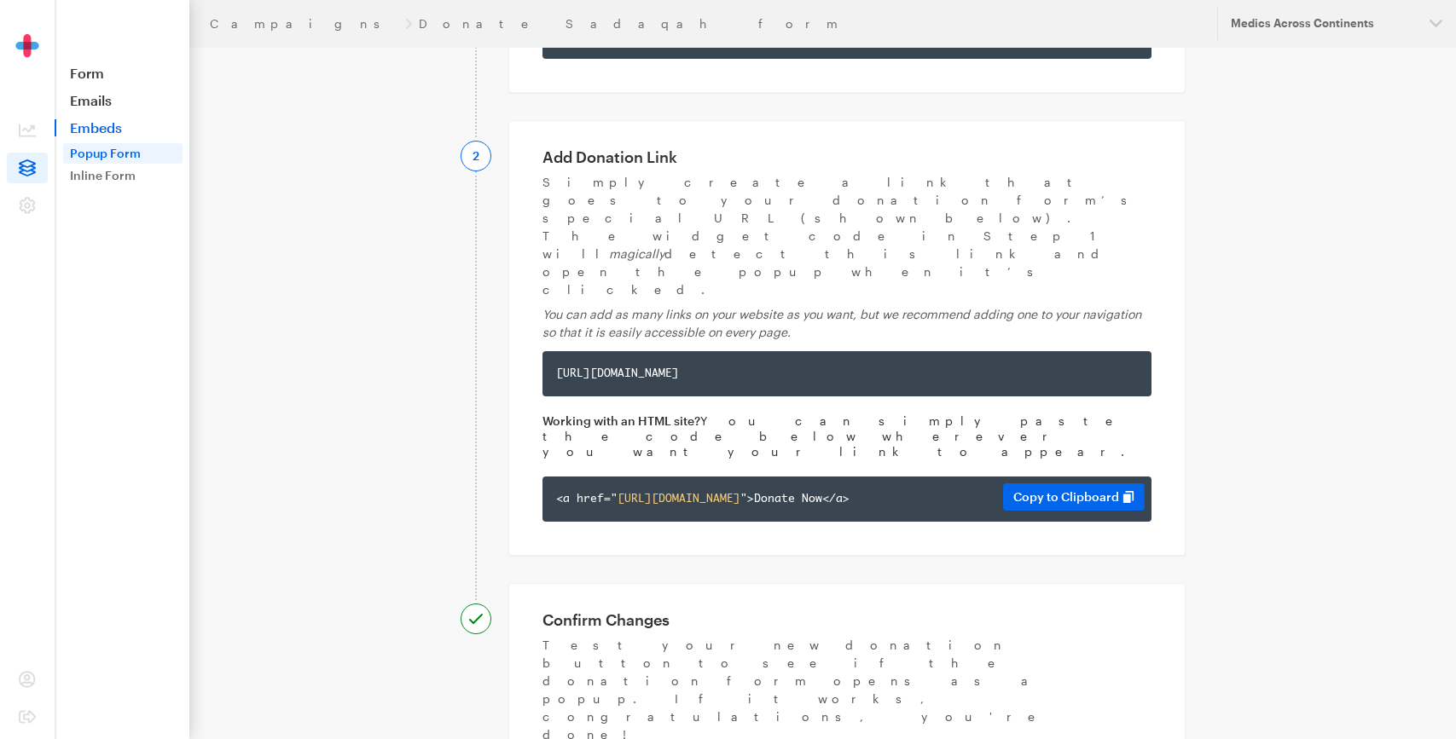
click at [740, 494] on span "https://app.giveforms.com/forms/medicsacorg1/Sadaqah?gf-type=popup" at bounding box center [678, 499] width 123 height 11
copy div "<a href=" https://app.giveforms.com/forms/medicsacorg1/Sadaqah?gf-type=popup ">…"
click at [31, 163] on icon at bounding box center [27, 167] width 17 height 17
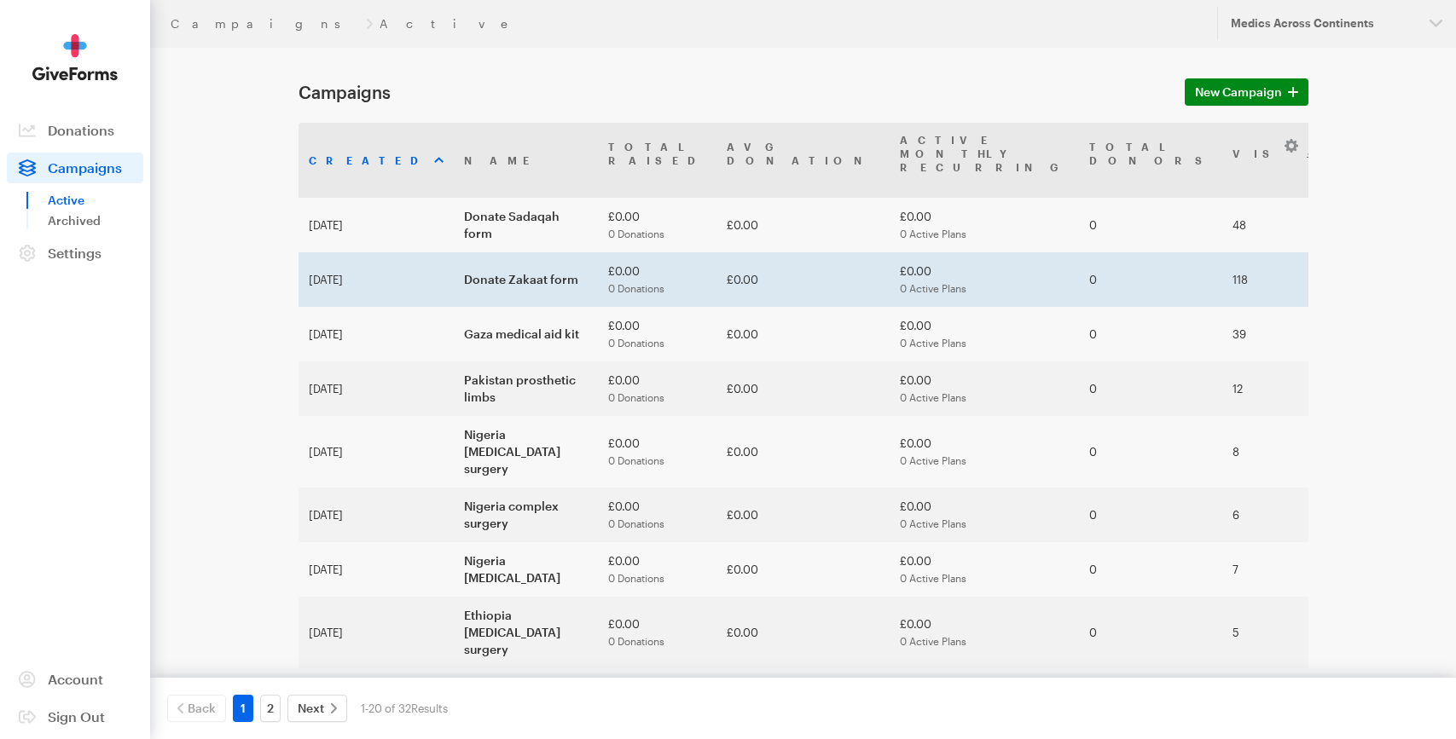
click at [454, 252] on td "Donate Zakaat form" at bounding box center [526, 279] width 144 height 55
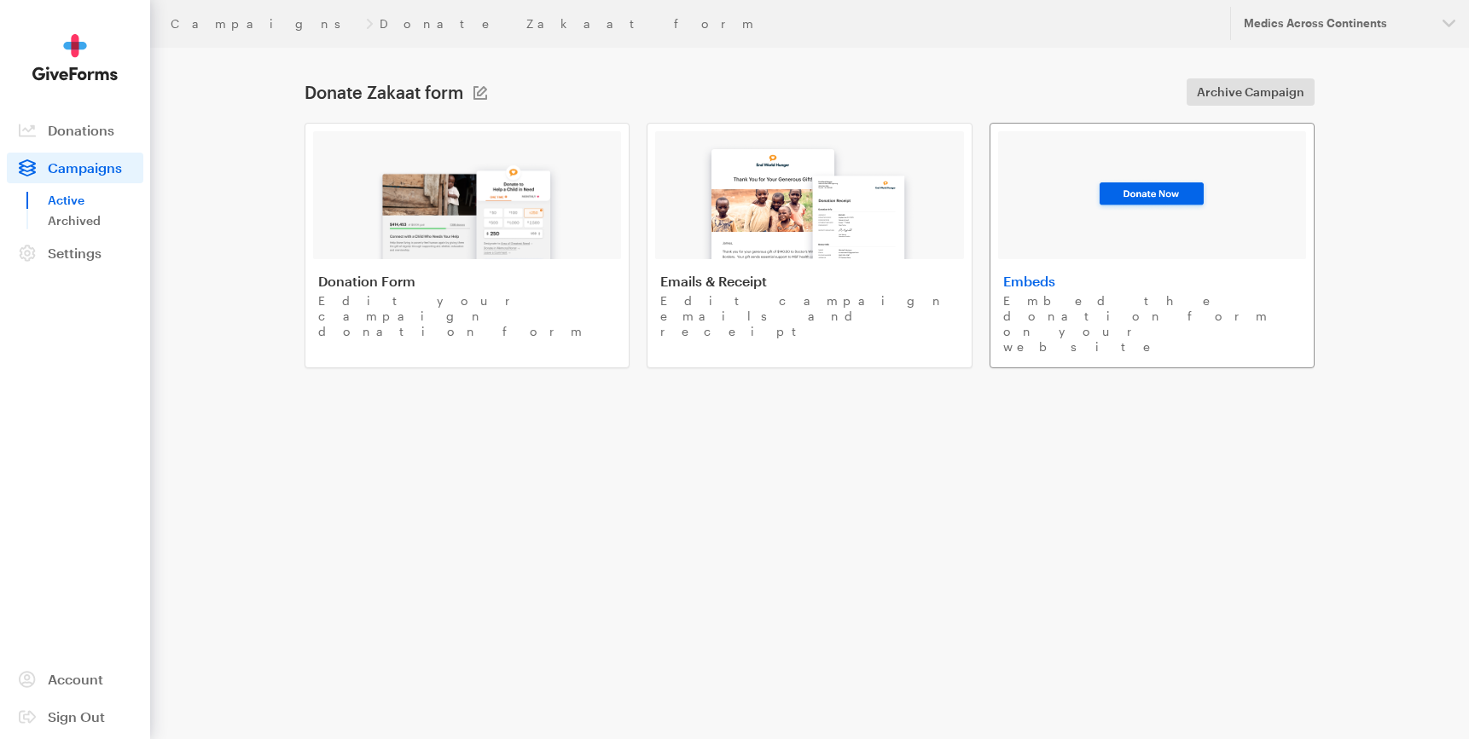
click at [1055, 251] on div at bounding box center [1152, 195] width 308 height 128
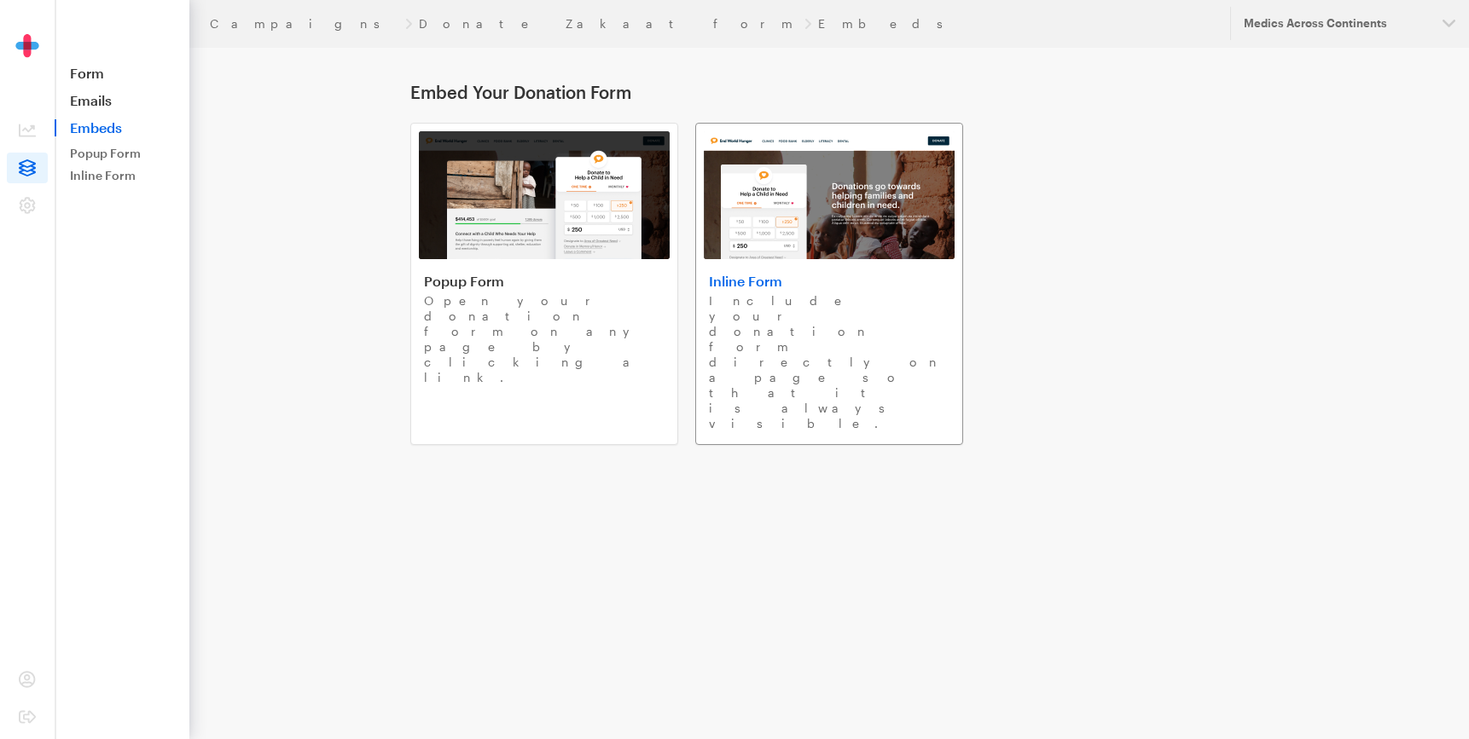
click at [725, 263] on link "Inline Form Include your donation form directly on a page so that it is always …" at bounding box center [829, 284] width 268 height 322
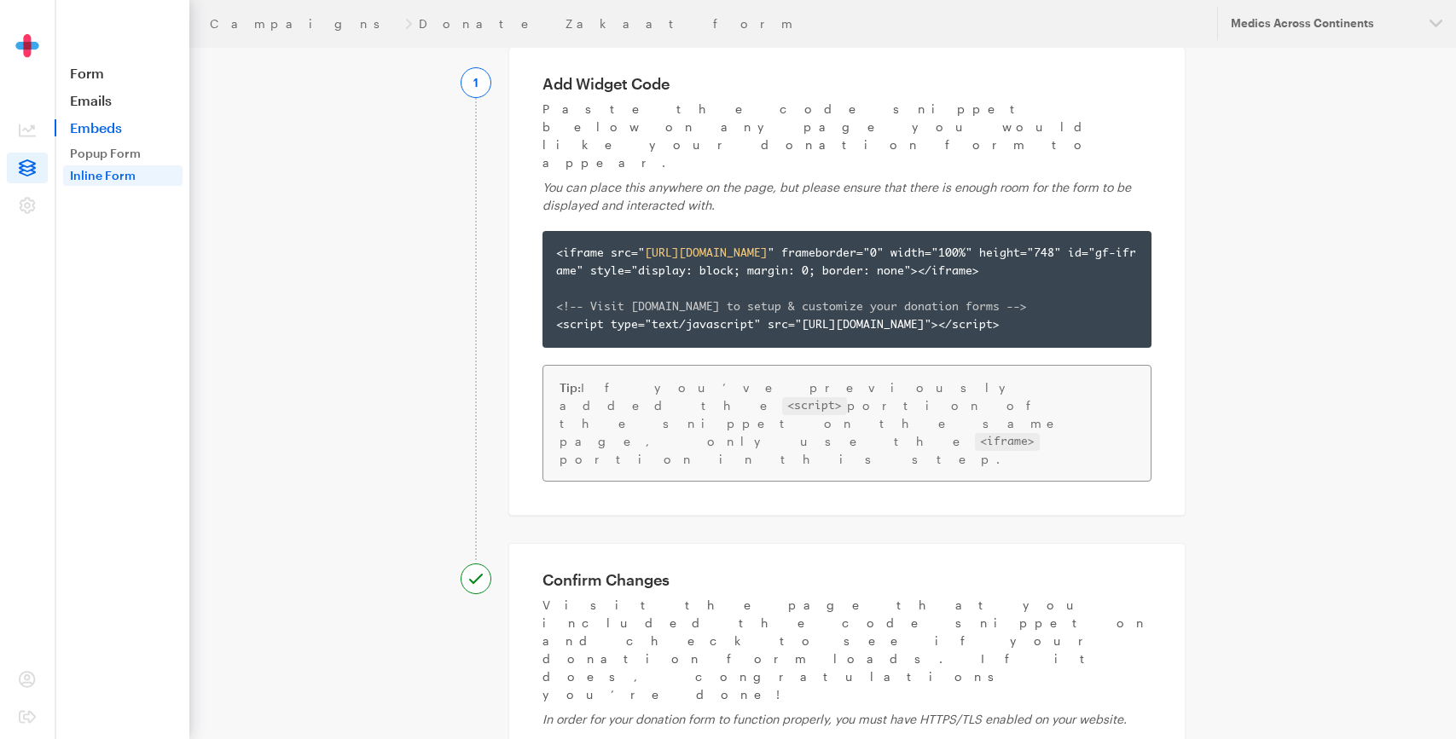
scroll to position [223, 0]
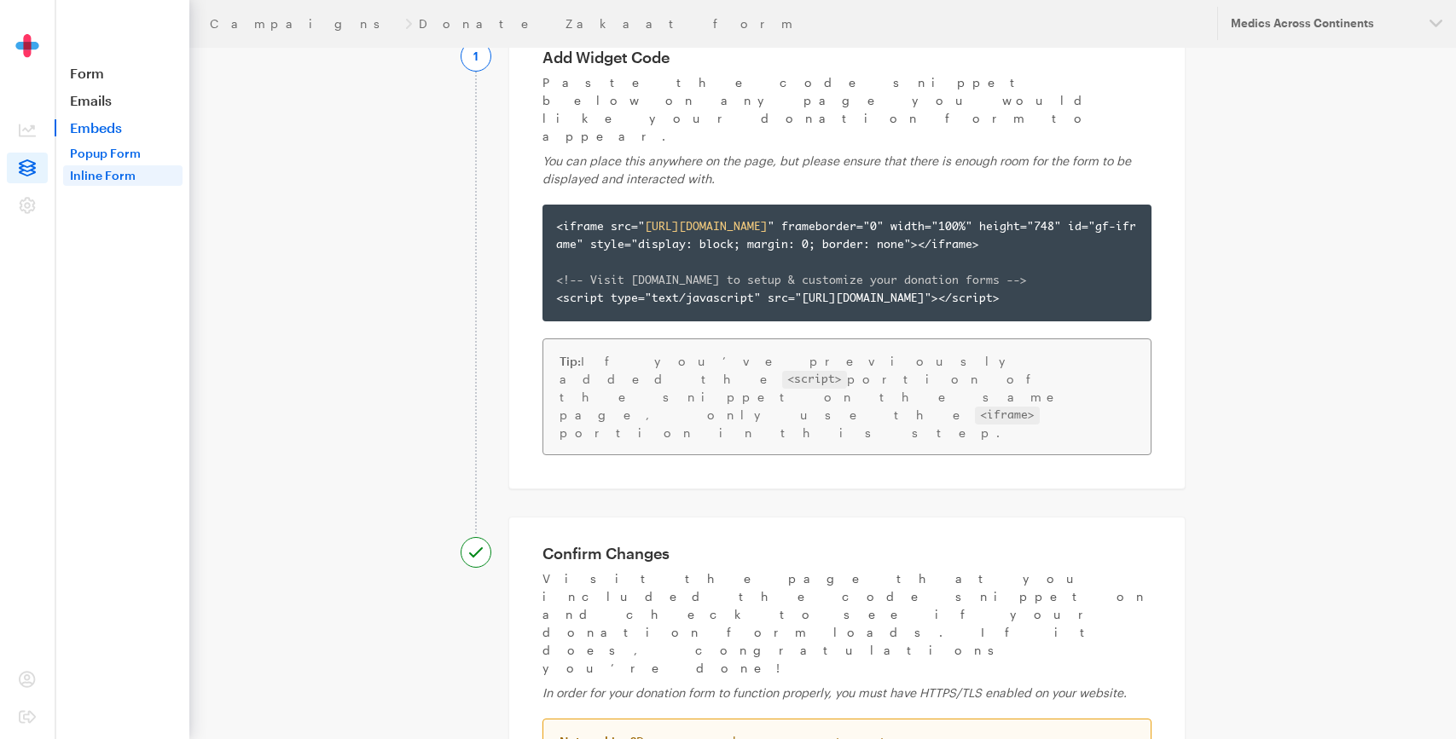
click at [89, 157] on link "Popup Form" at bounding box center [122, 153] width 119 height 20
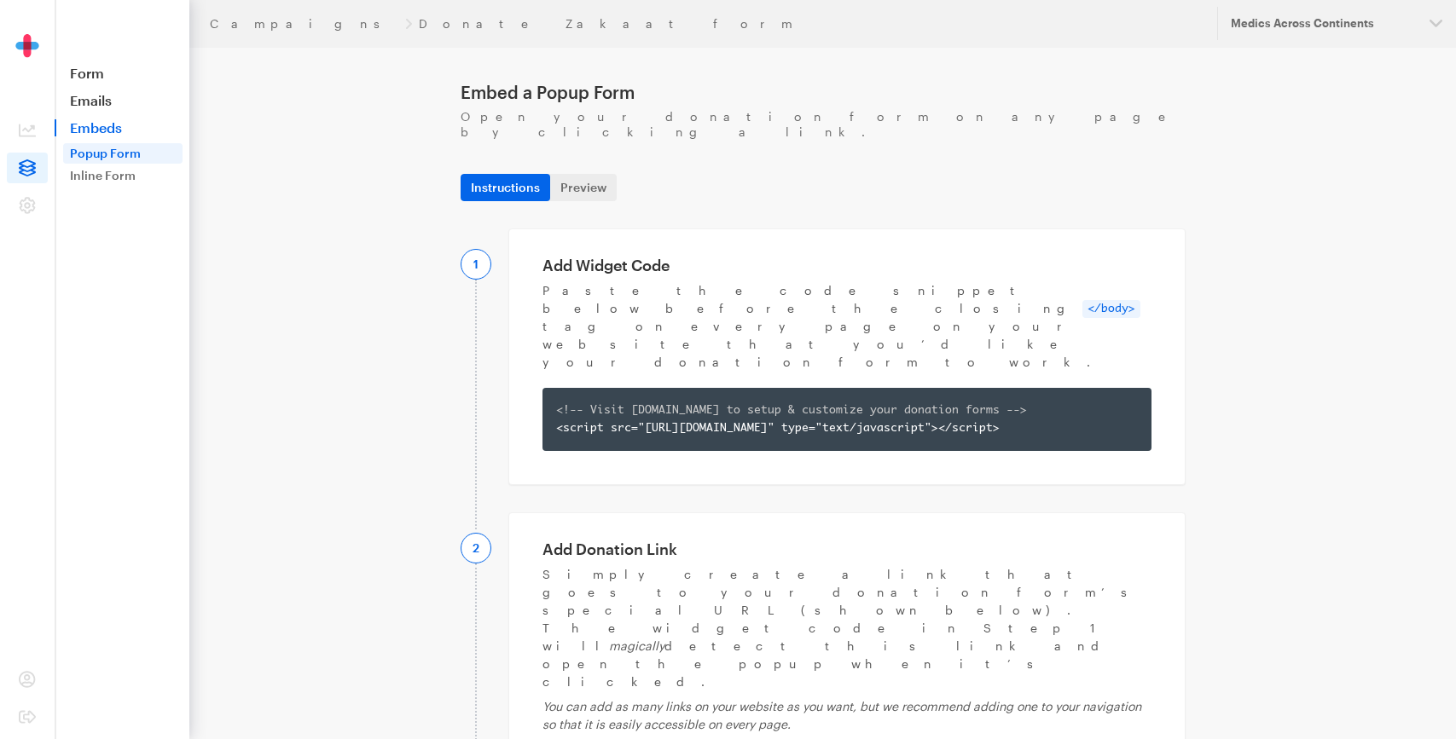
copy div "<a href=" https://app.giveforms.com/forms/medicsacorg1/Zakaat?gf-type=popup ">D…"
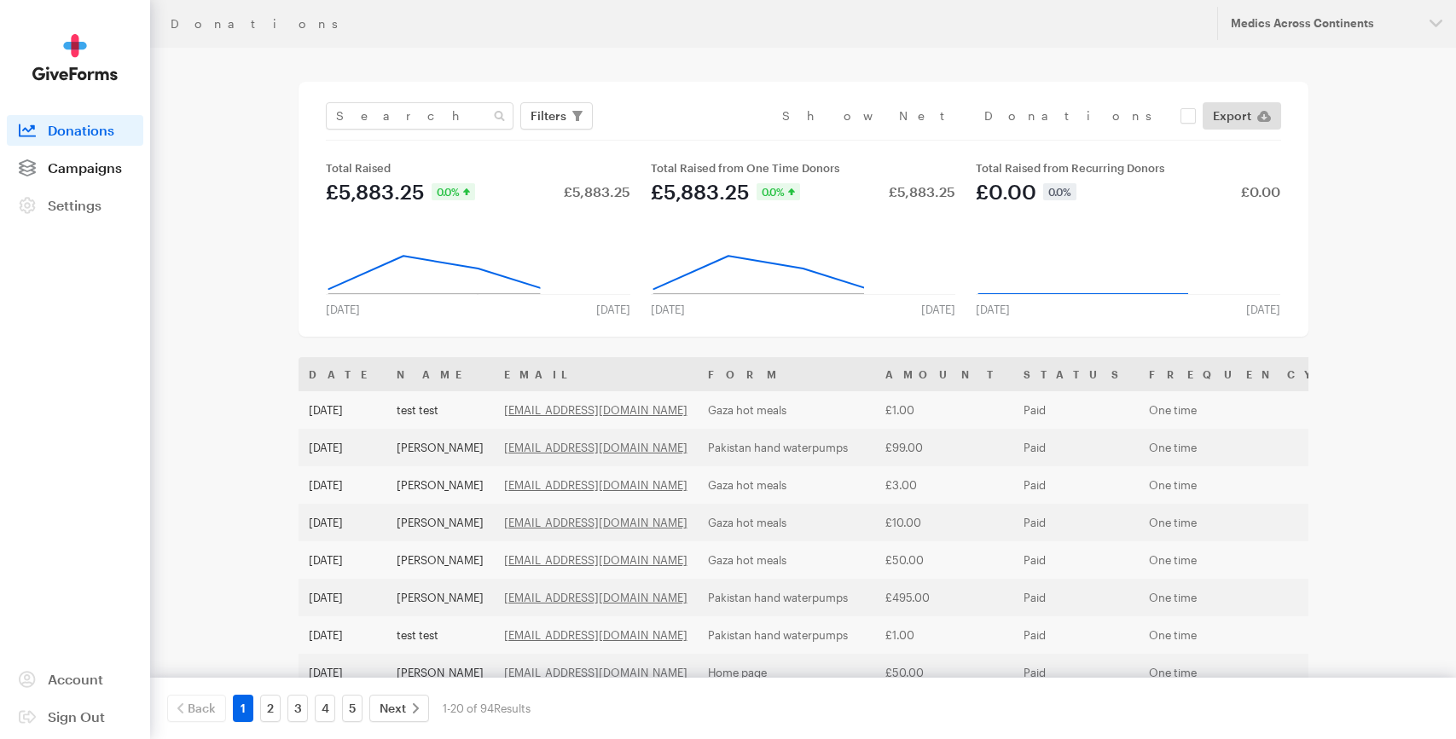
click at [110, 164] on span "Campaigns" at bounding box center [85, 167] width 74 height 16
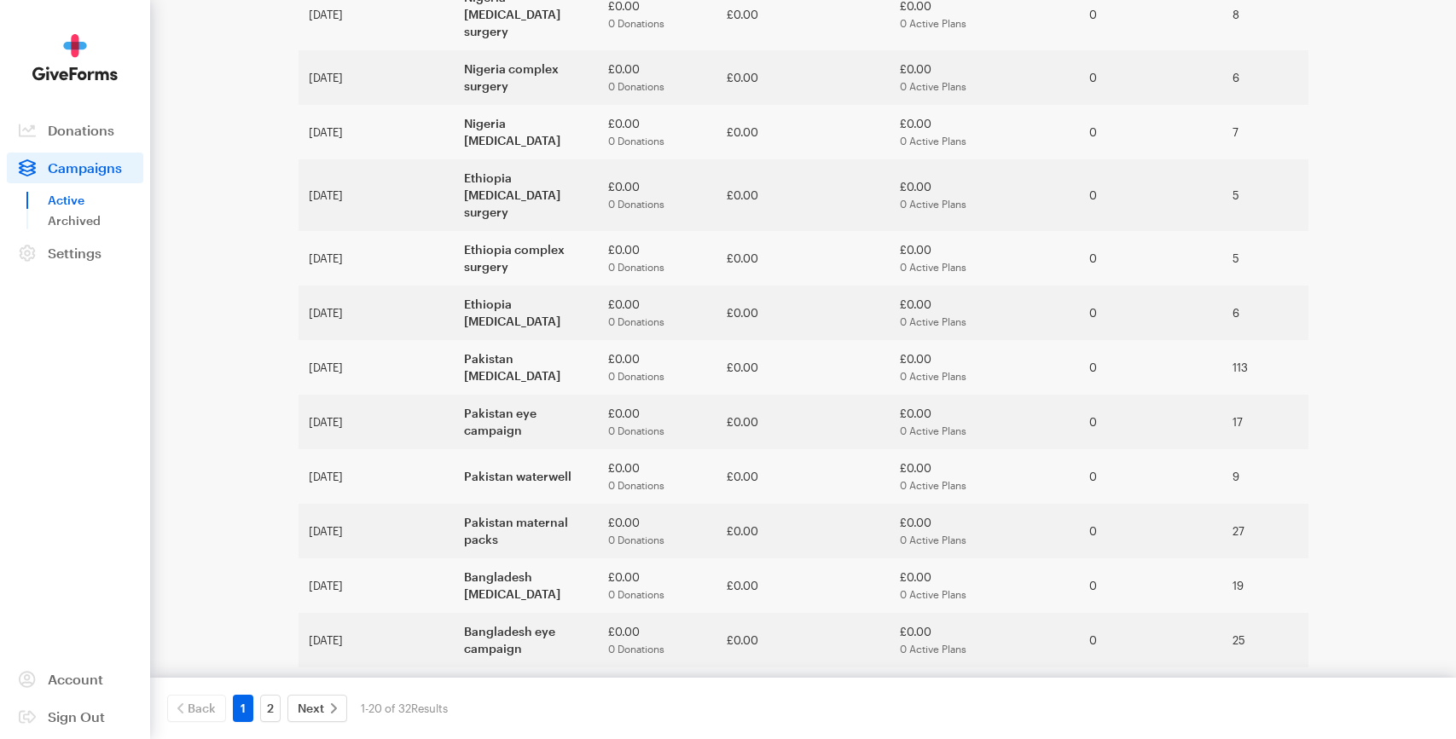
scroll to position [437, 0]
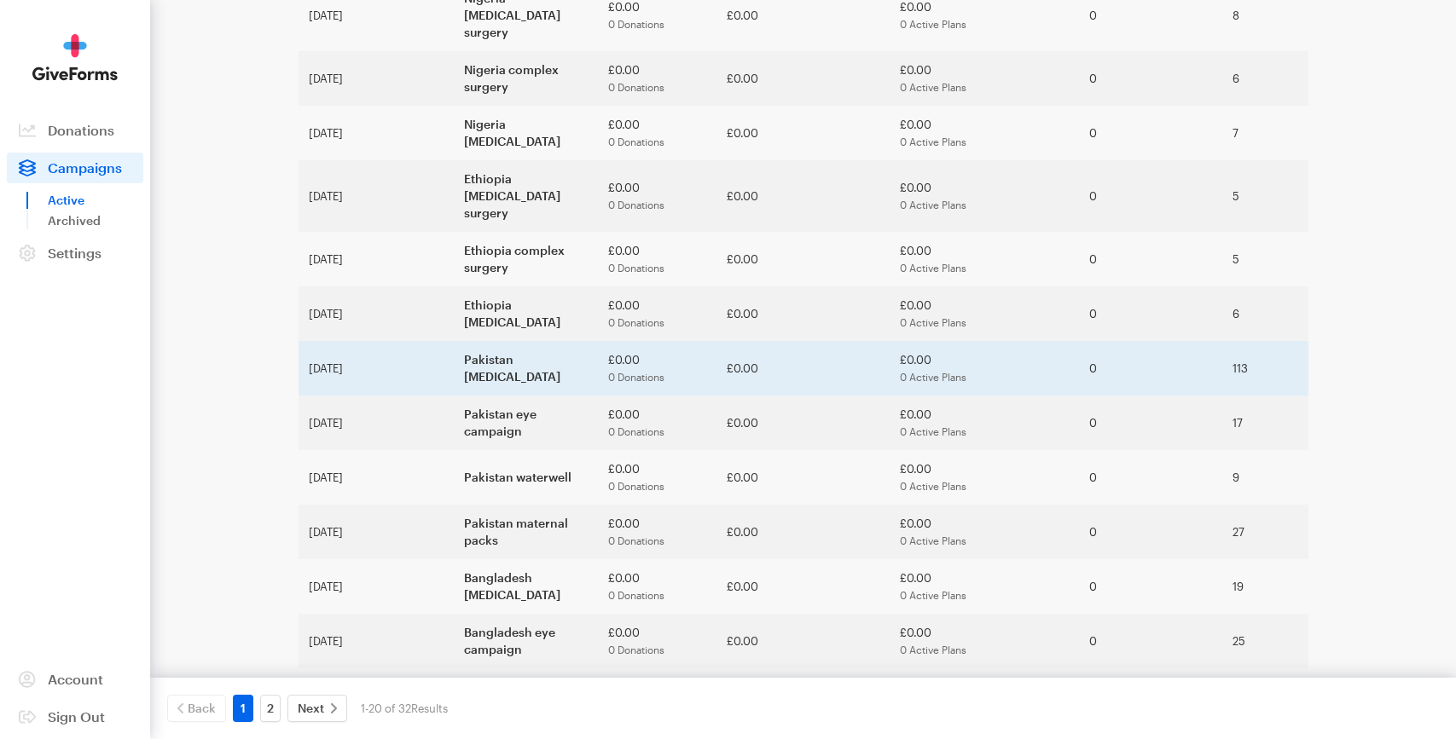
click at [455, 341] on td "Pakistan [MEDICAL_DATA]" at bounding box center [526, 368] width 144 height 55
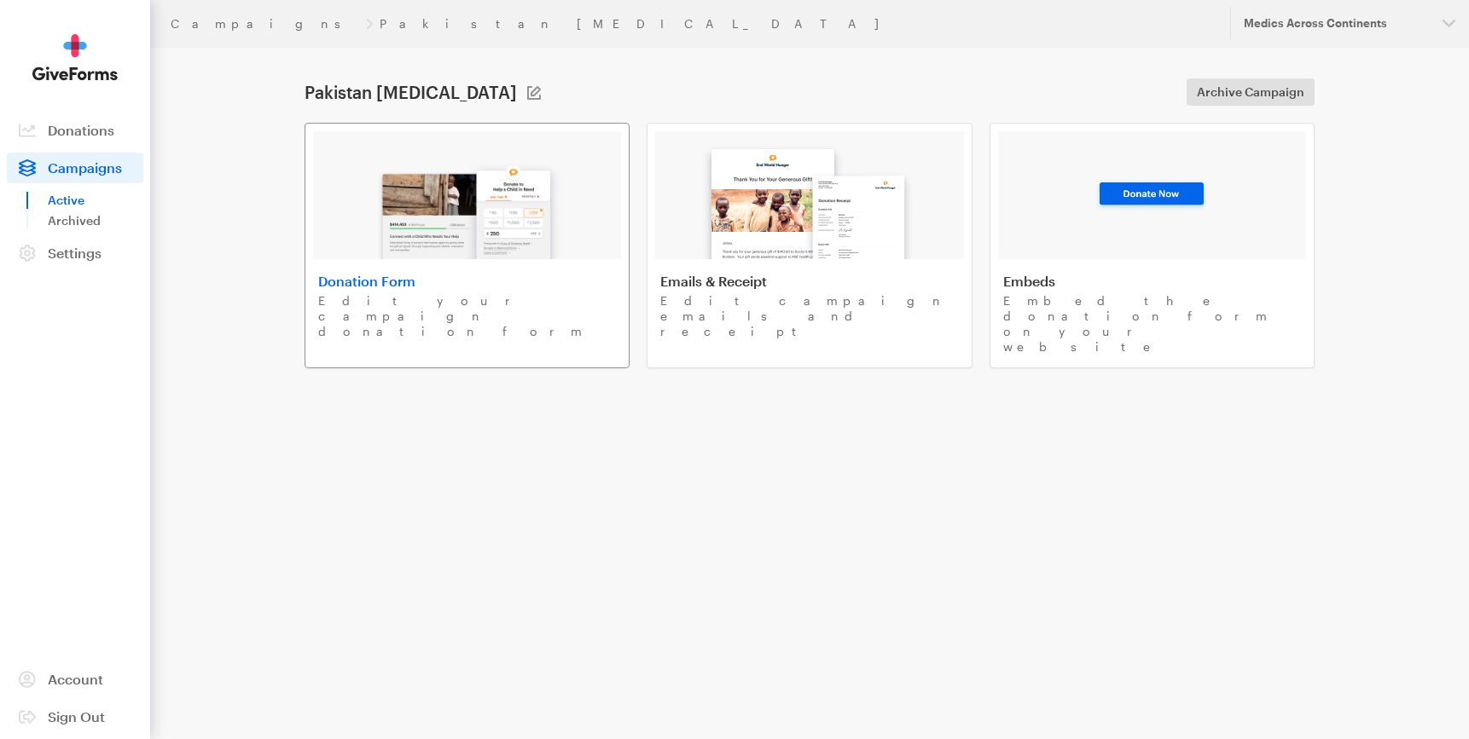
click at [342, 278] on h4 "Donation Form" at bounding box center [467, 281] width 298 height 17
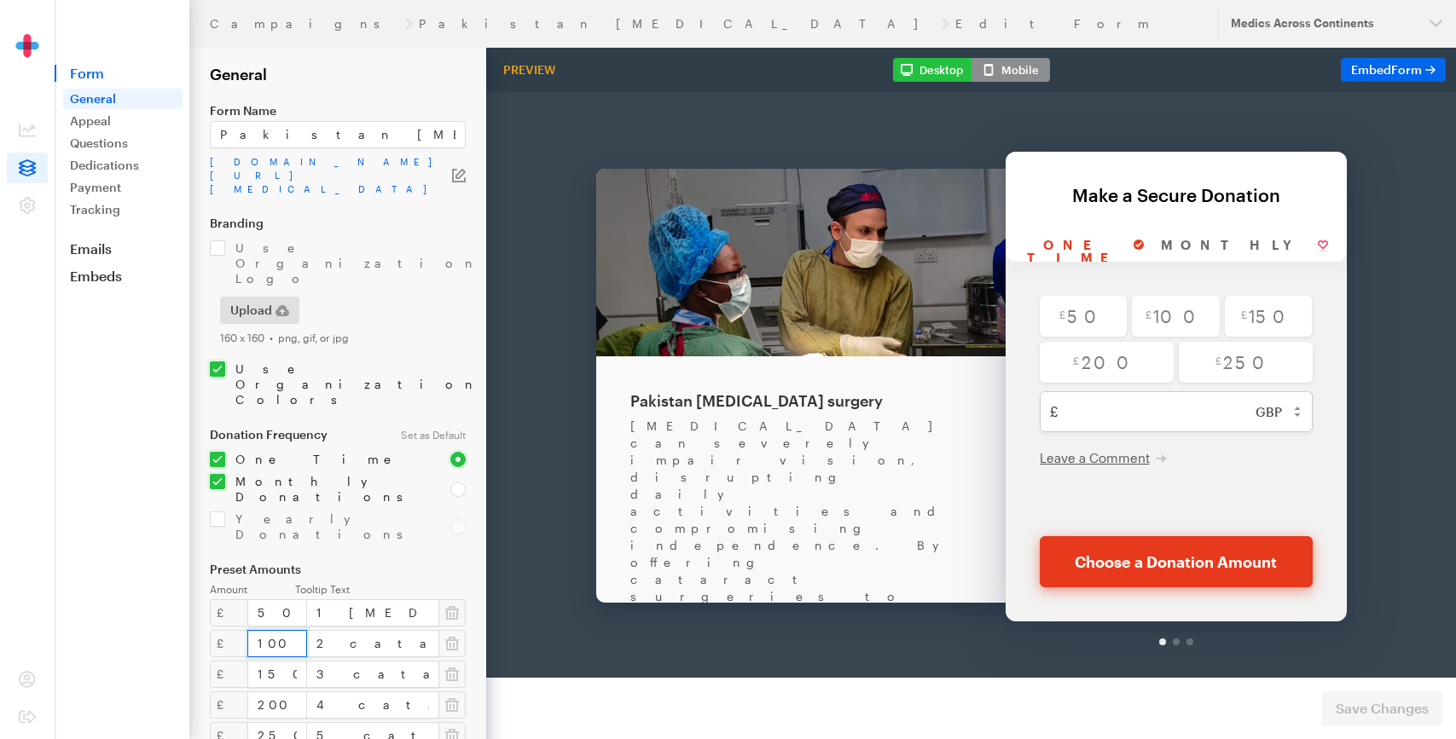
drag, startPoint x: 268, startPoint y: 542, endPoint x: 238, endPoint y: 542, distance: 29.8
click at [247, 630] on input "100" at bounding box center [277, 643] width 60 height 27
type input "99"
click at [278, 661] on input "150" at bounding box center [277, 674] width 60 height 27
click at [1363, 695] on button "Save Changes" at bounding box center [1382, 709] width 120 height 34
